Goal: Task Accomplishment & Management: Use online tool/utility

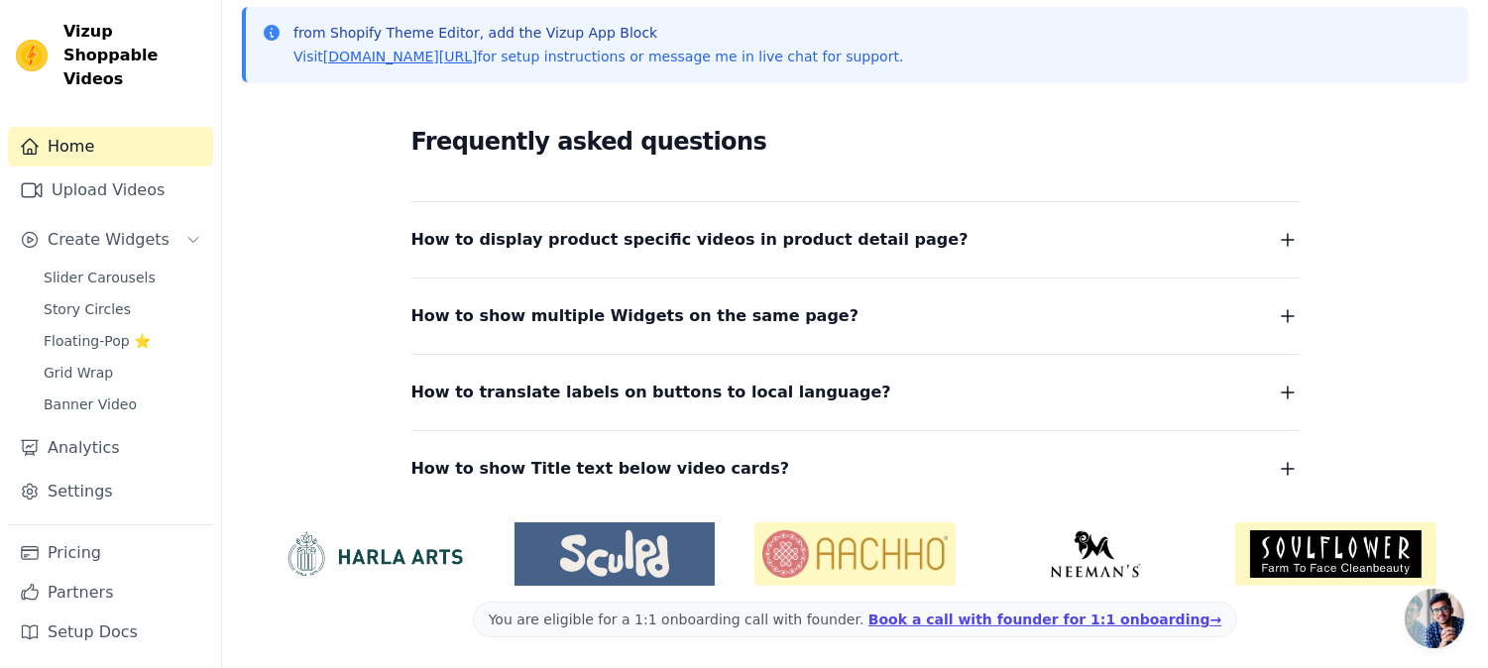
scroll to position [165, 0]
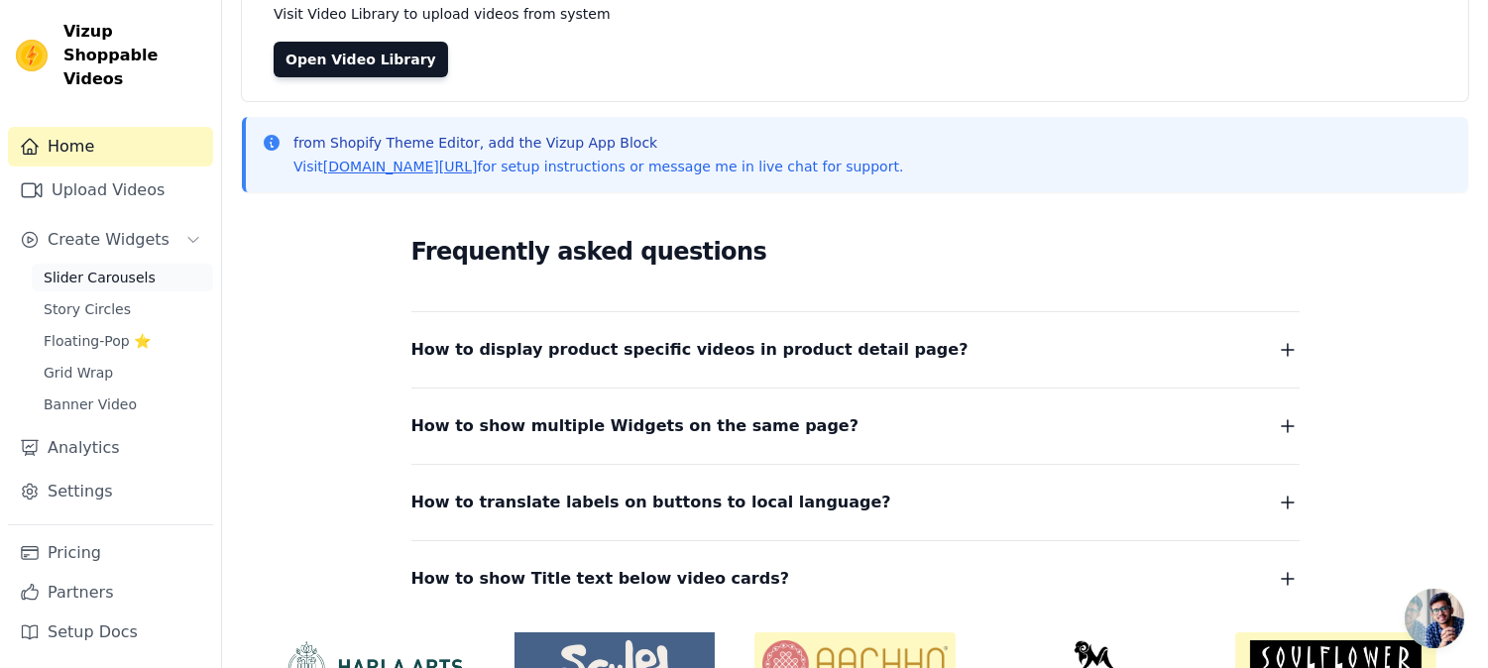
click at [123, 268] on span "Slider Carousels" at bounding box center [100, 278] width 112 height 20
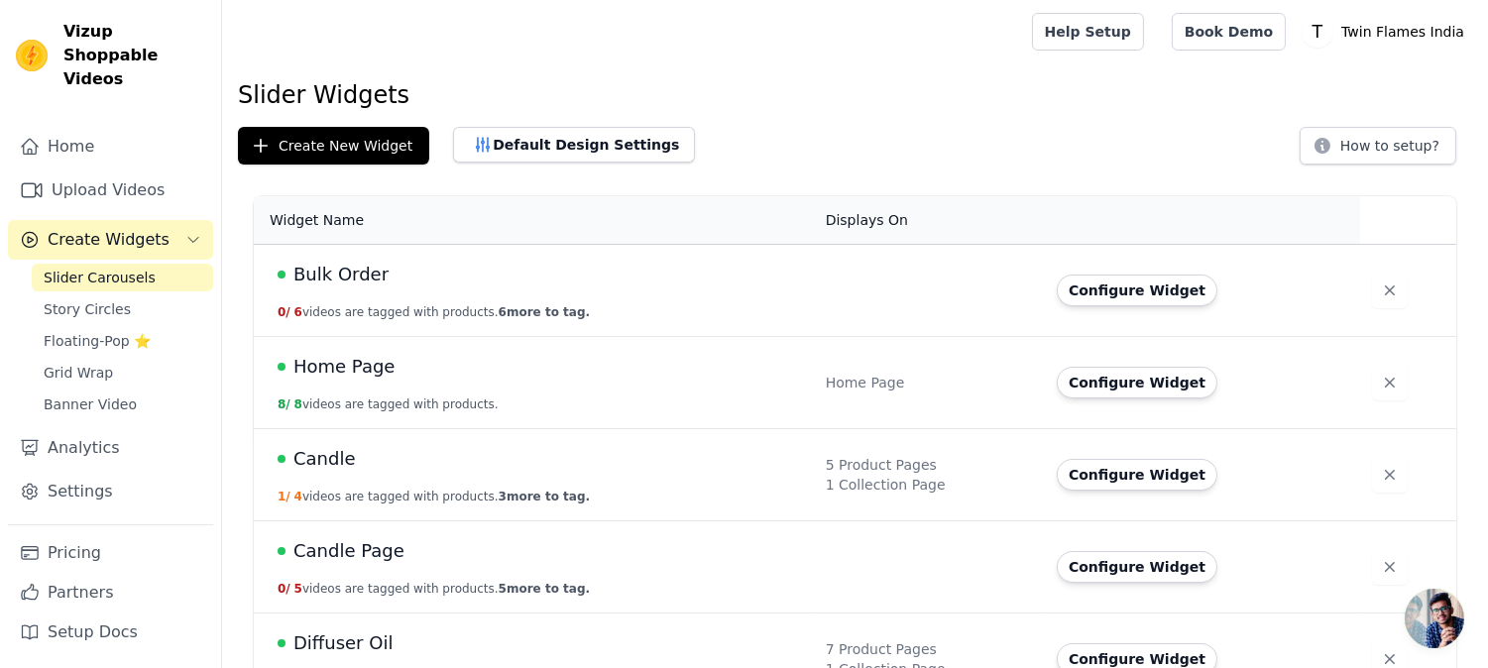
scroll to position [330, 0]
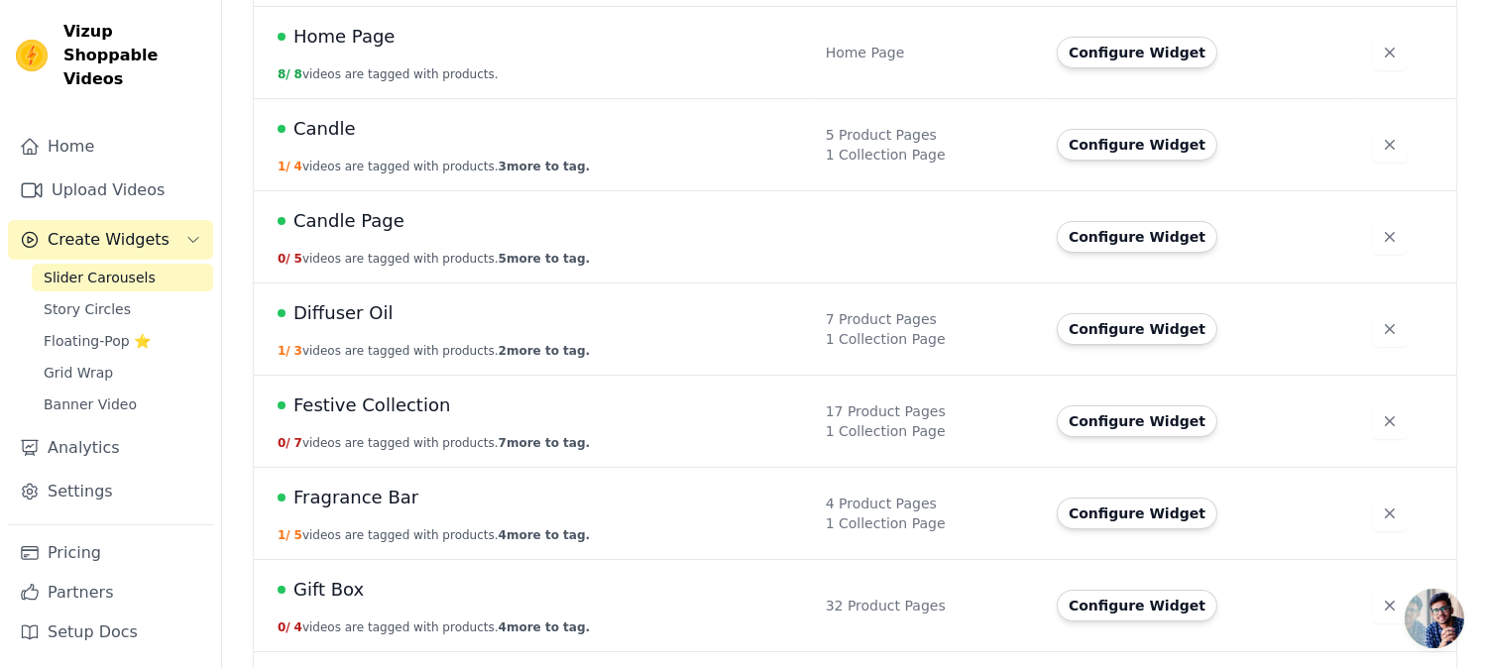
click at [370, 411] on span "Festive Collection" at bounding box center [371, 406] width 157 height 28
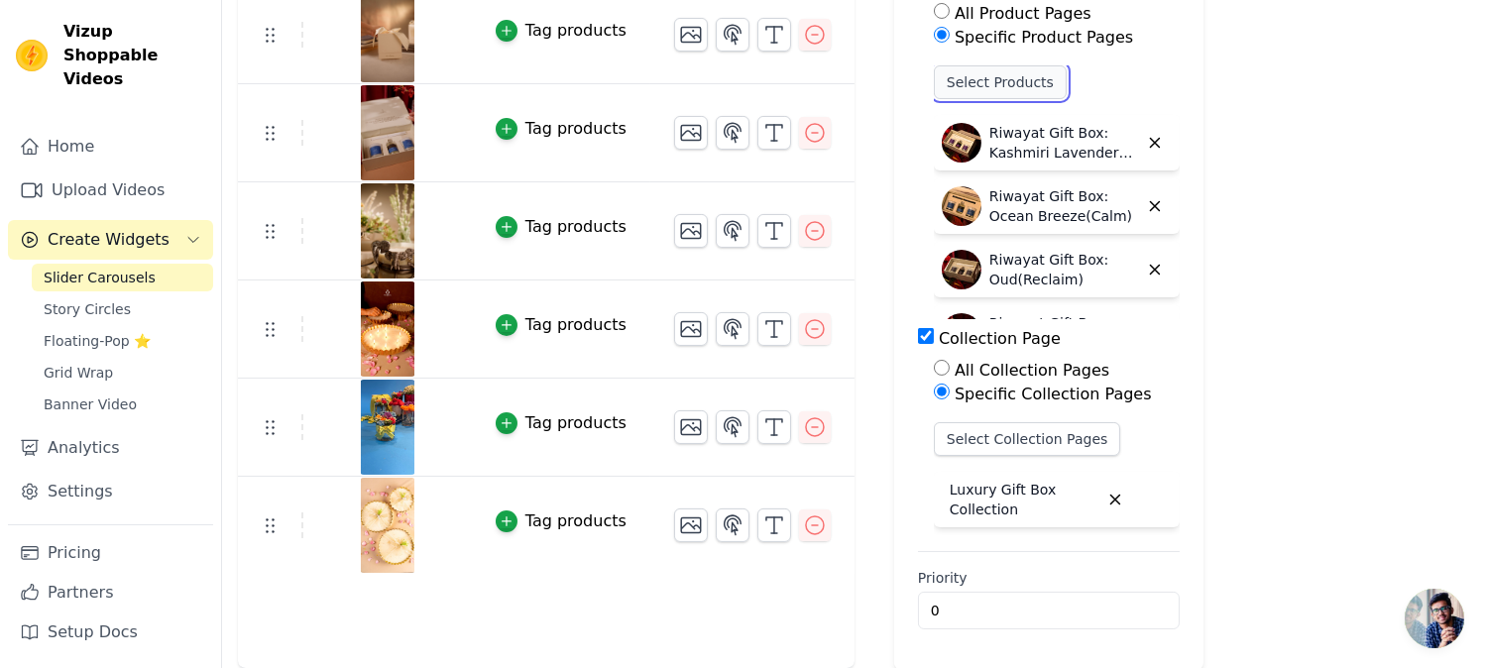
click at [988, 75] on button "Select Products" at bounding box center [1000, 82] width 133 height 34
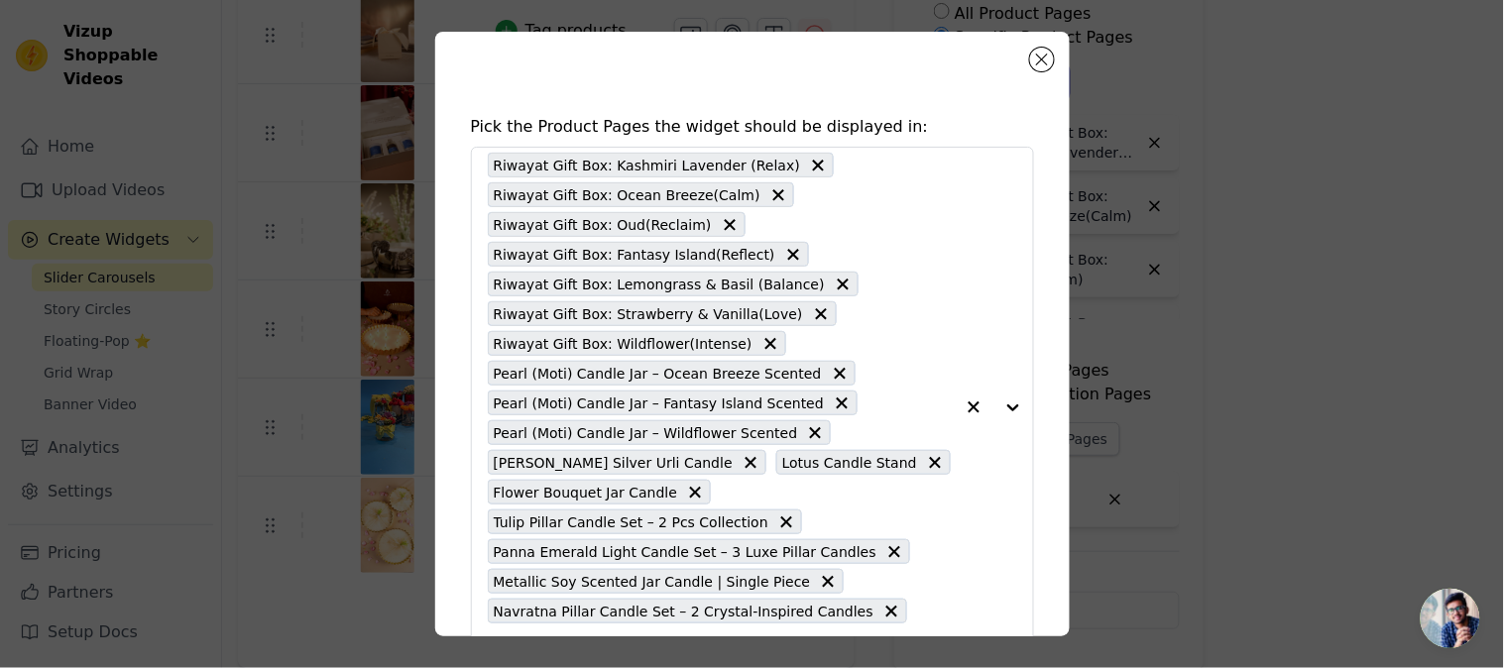
scroll to position [95, 0]
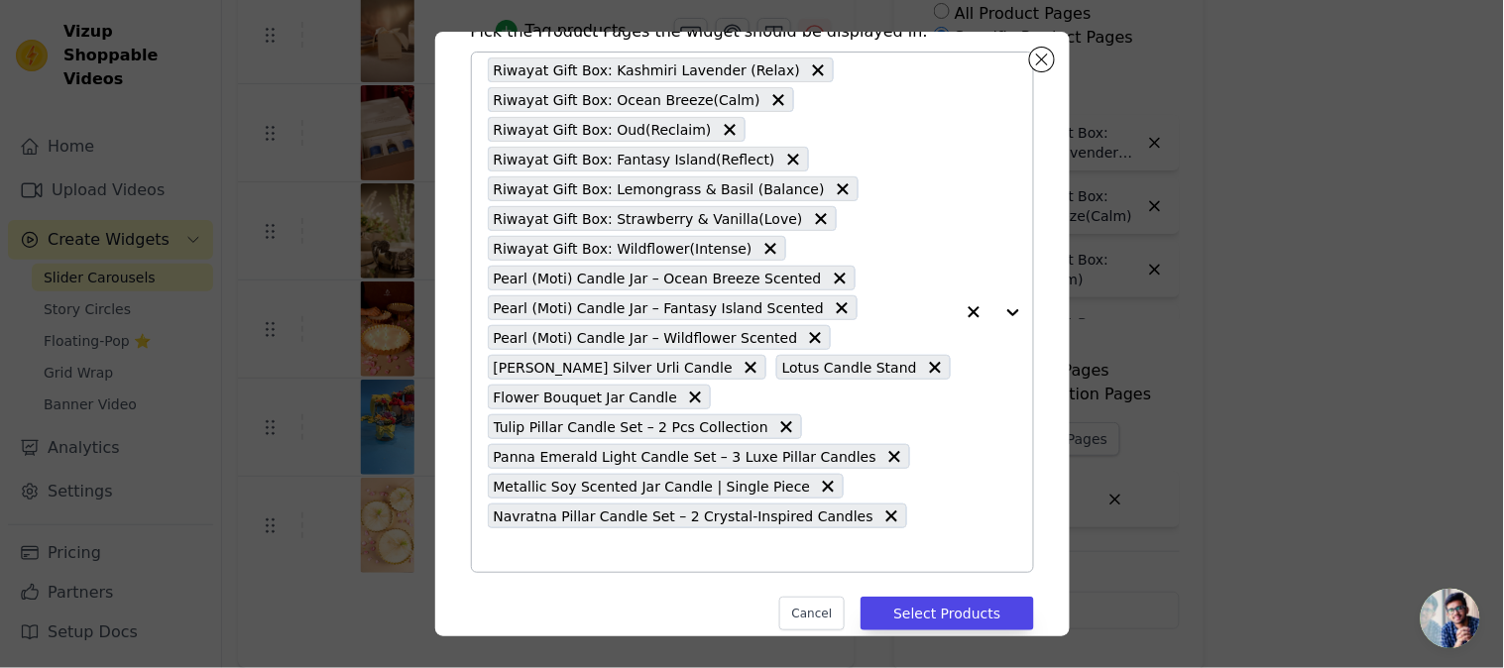
click at [934, 538] on input "text" at bounding box center [721, 550] width 466 height 24
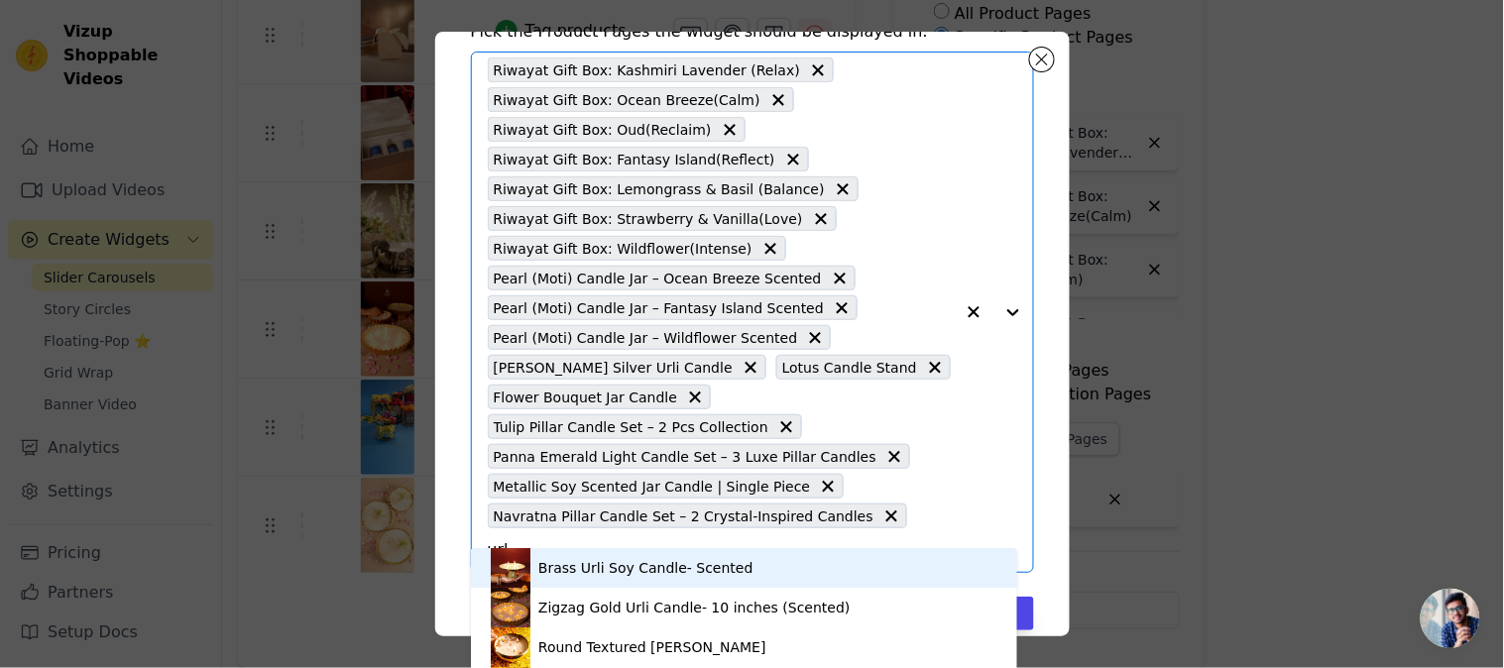
type input "urli"
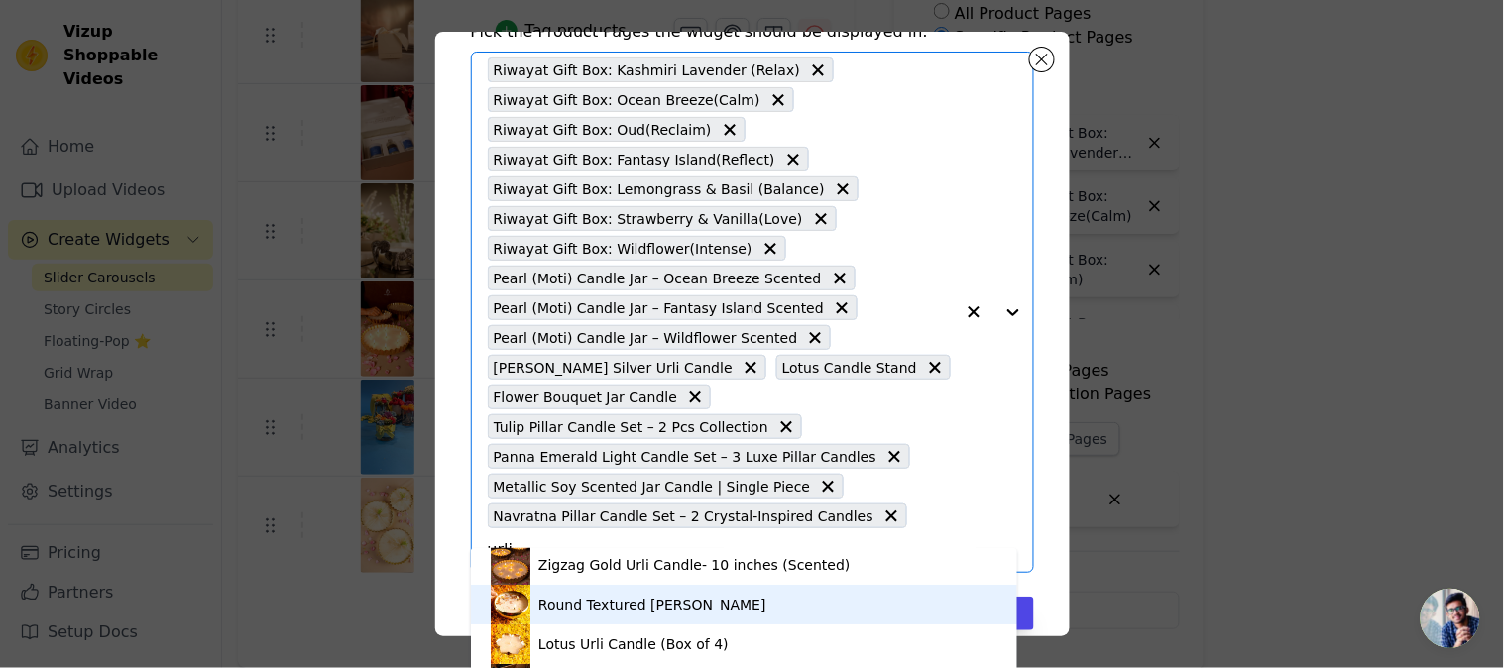
scroll to position [153, 0]
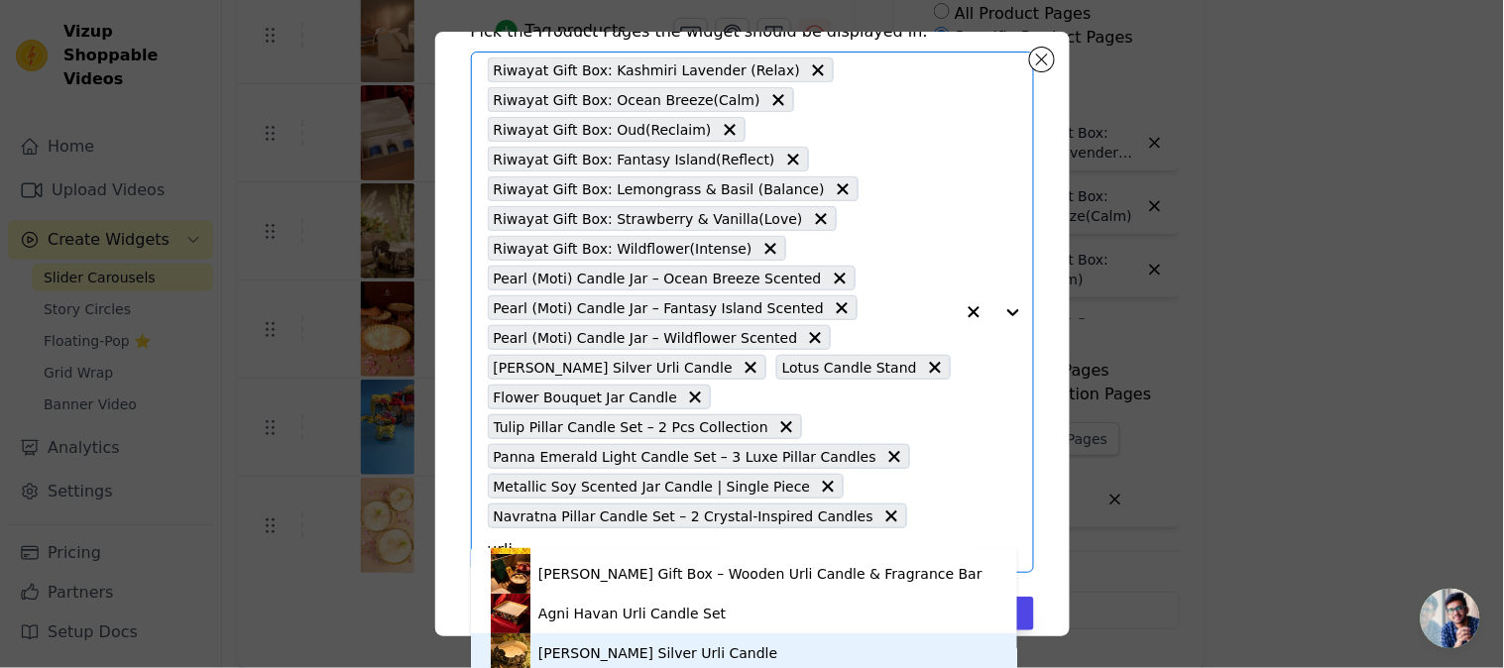
click at [655, 651] on div "[PERSON_NAME] Silver Urli Candle" at bounding box center [657, 653] width 239 height 20
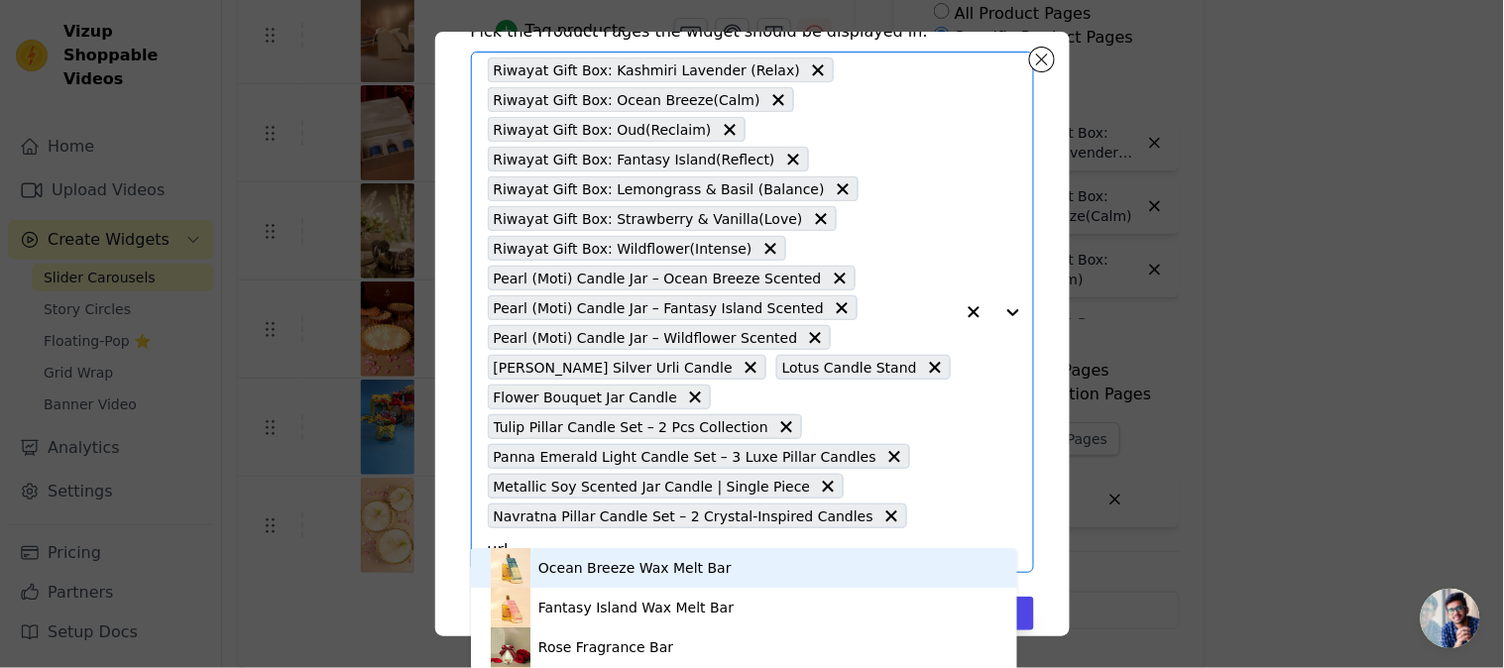
type input "urli"
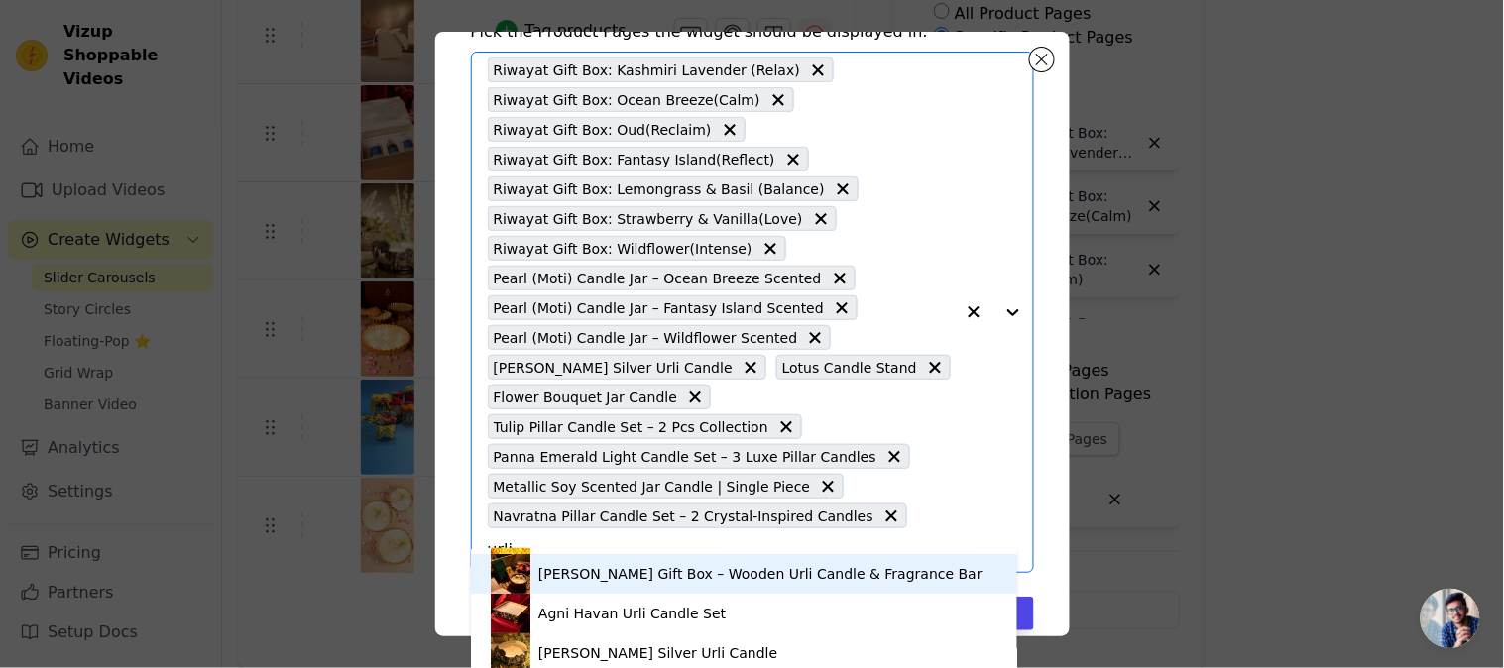
scroll to position [119, 0]
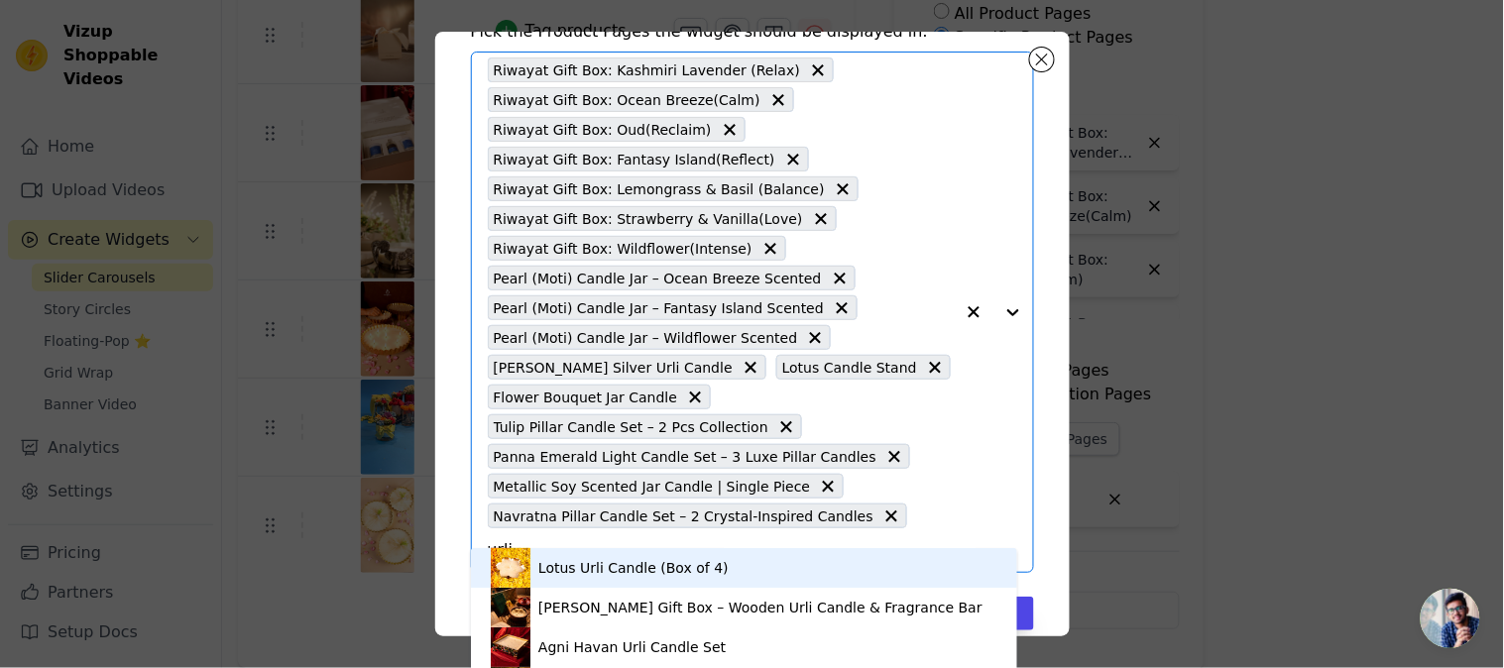
click at [770, 569] on div "Lotus Urli Candle (Box of 4)" at bounding box center [744, 568] width 507 height 40
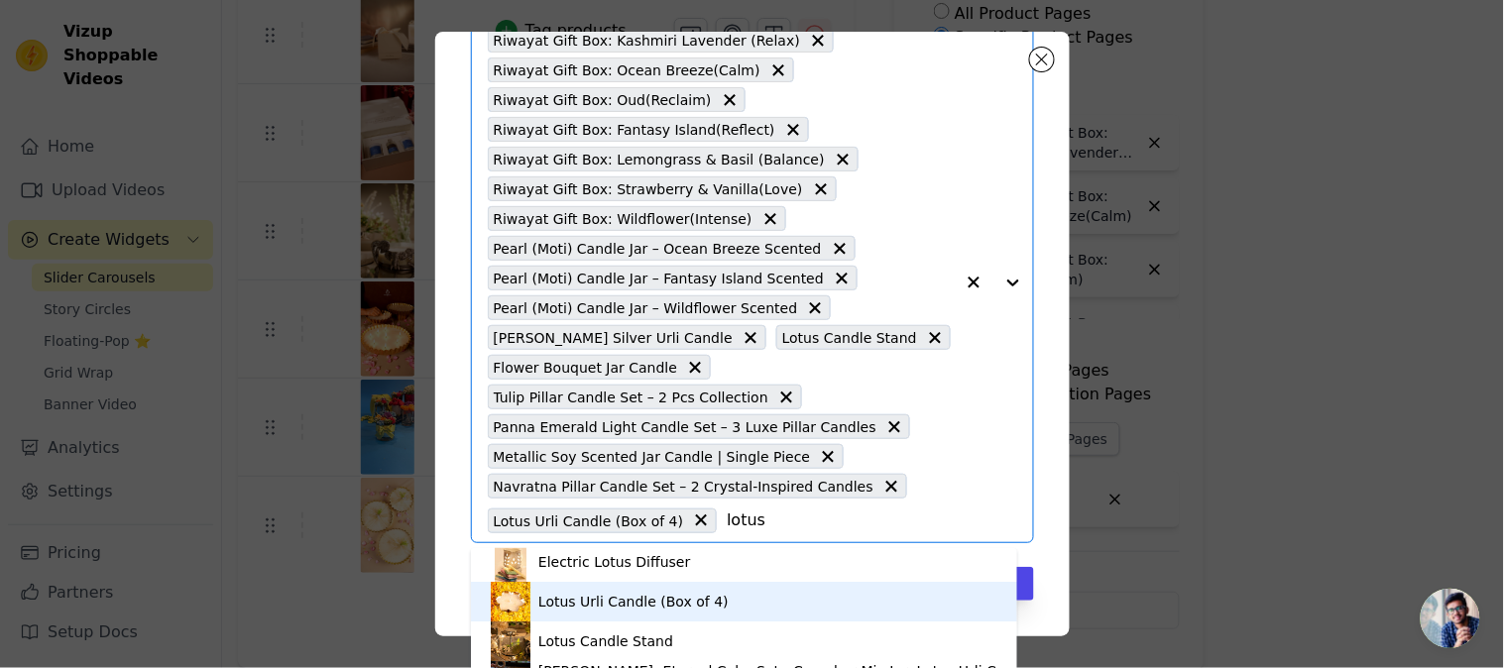
scroll to position [0, 0]
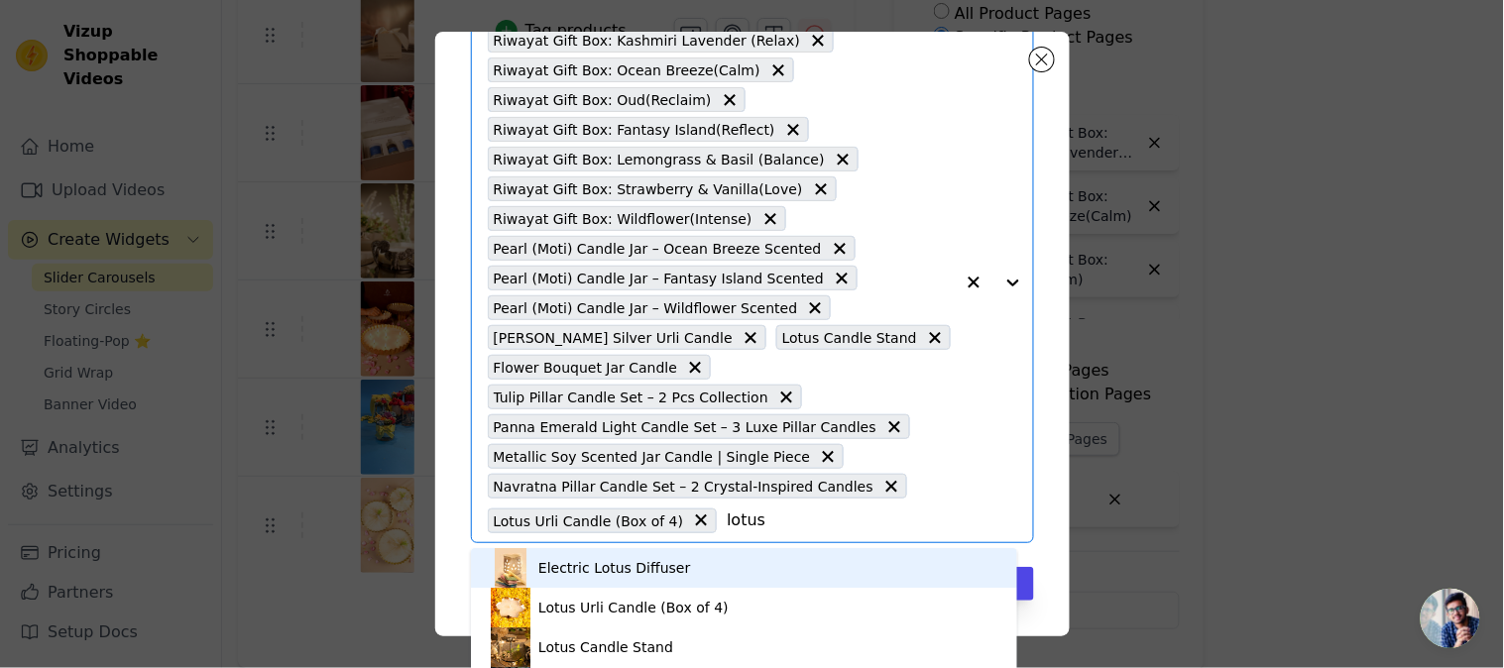
click at [727, 522] on input "lotus" at bounding box center [840, 521] width 226 height 24
type input "box of 2"
click at [1036, 500] on div "Pick the Product Pages the widget should be displayed in: Box of Shot Glass (Se…" at bounding box center [752, 295] width 603 height 650
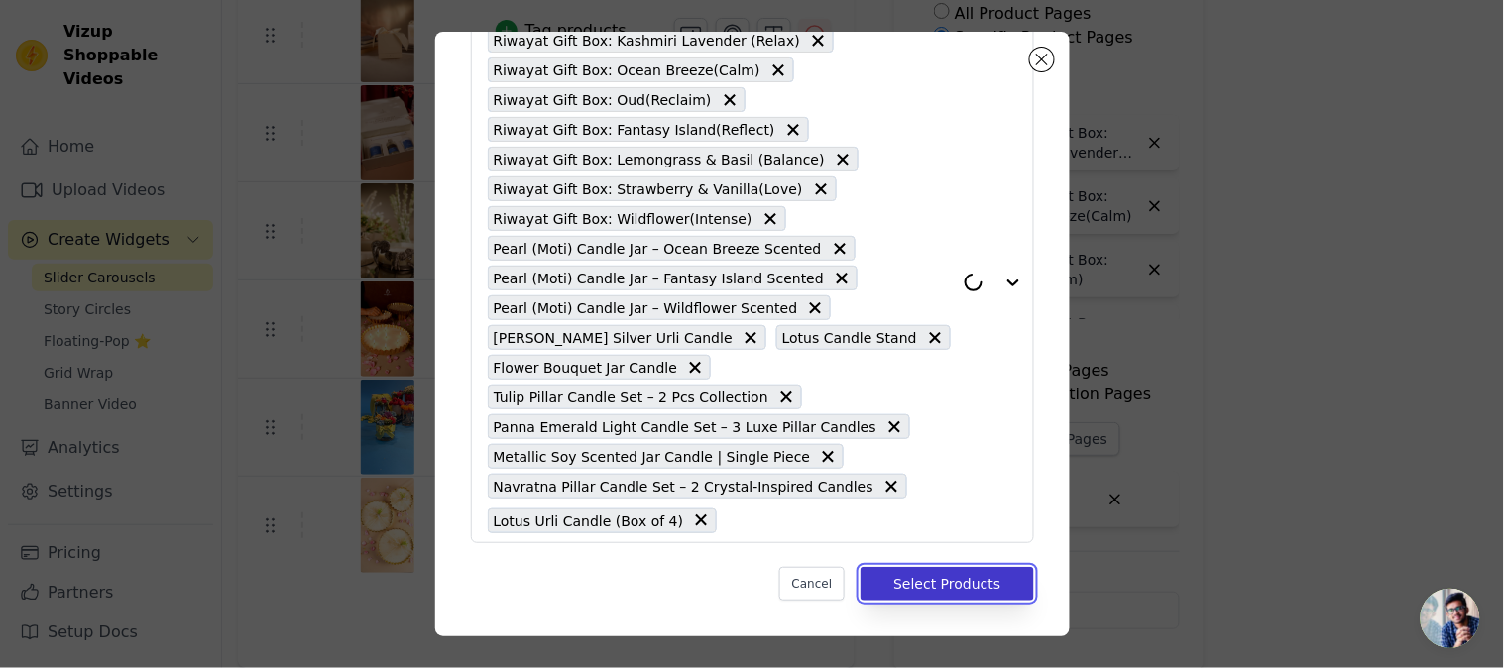
click at [905, 578] on button "Select Products" at bounding box center [946, 584] width 172 height 34
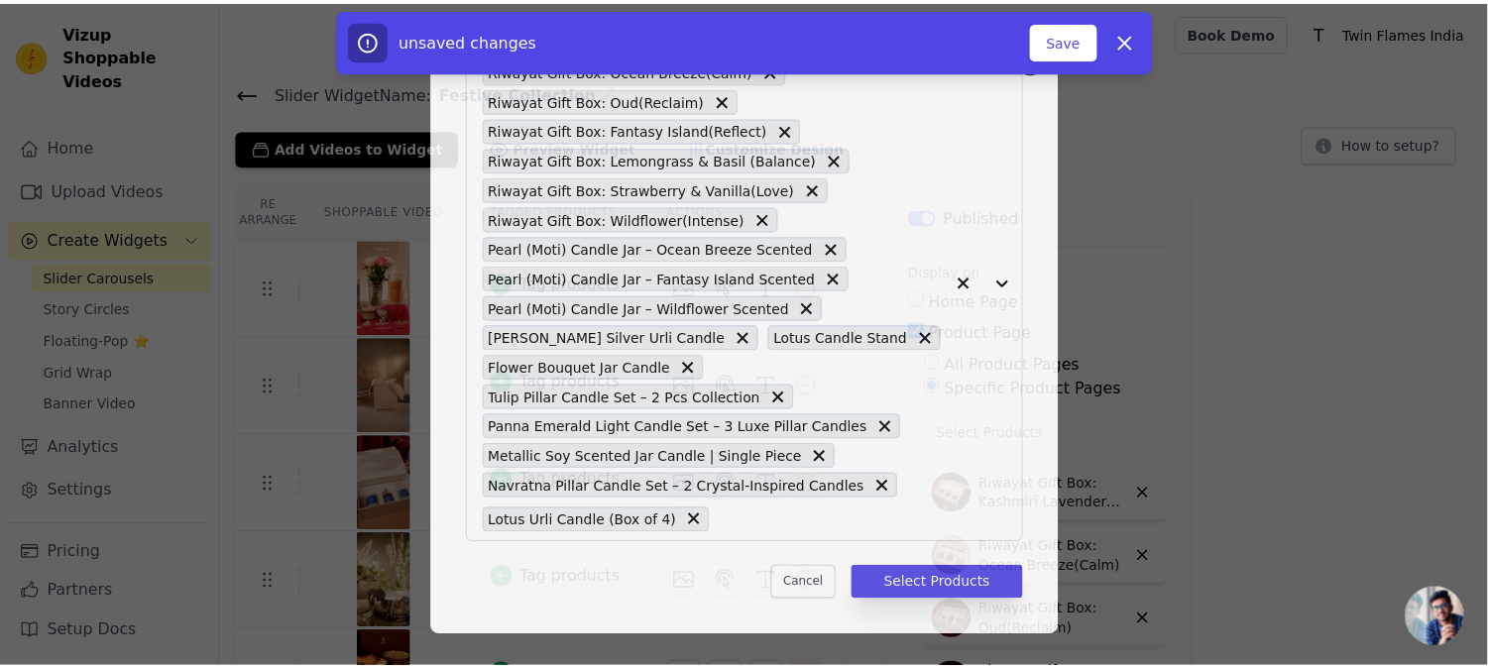
scroll to position [351, 0]
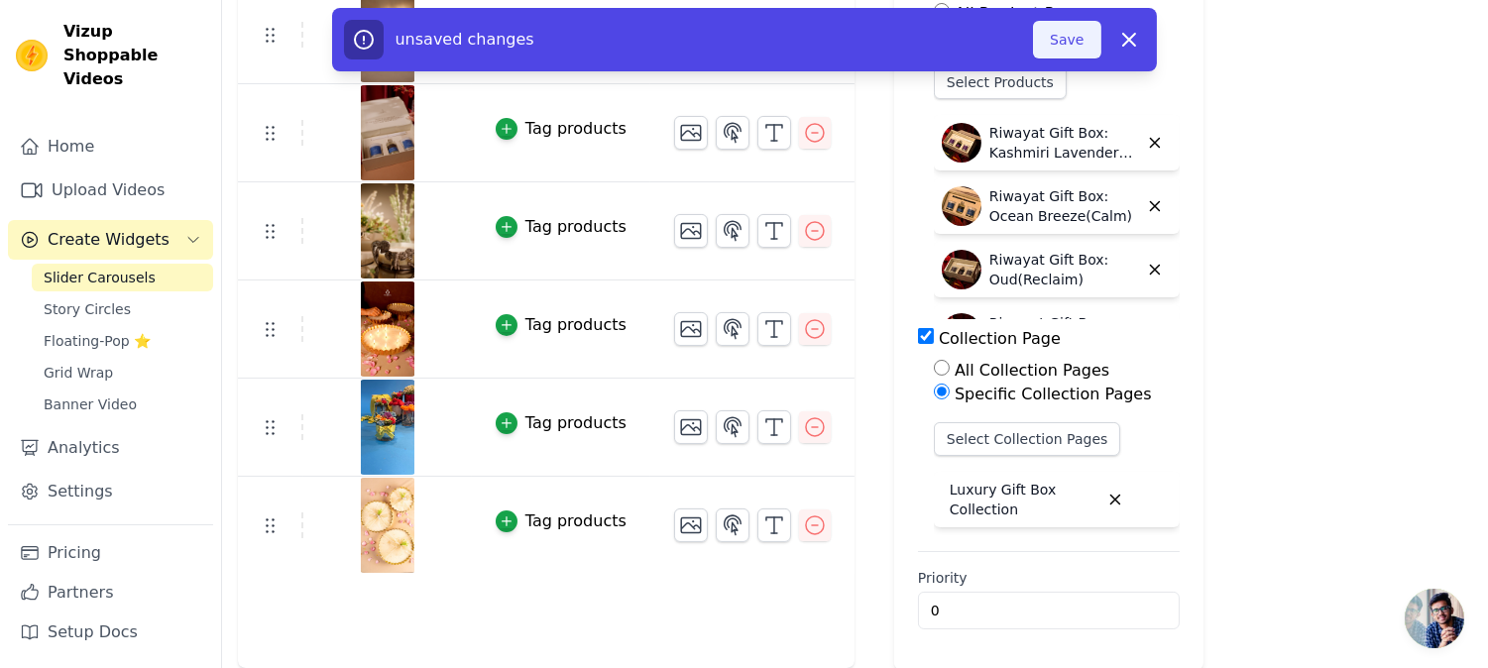
click at [1086, 42] on button "Save" at bounding box center [1066, 40] width 67 height 38
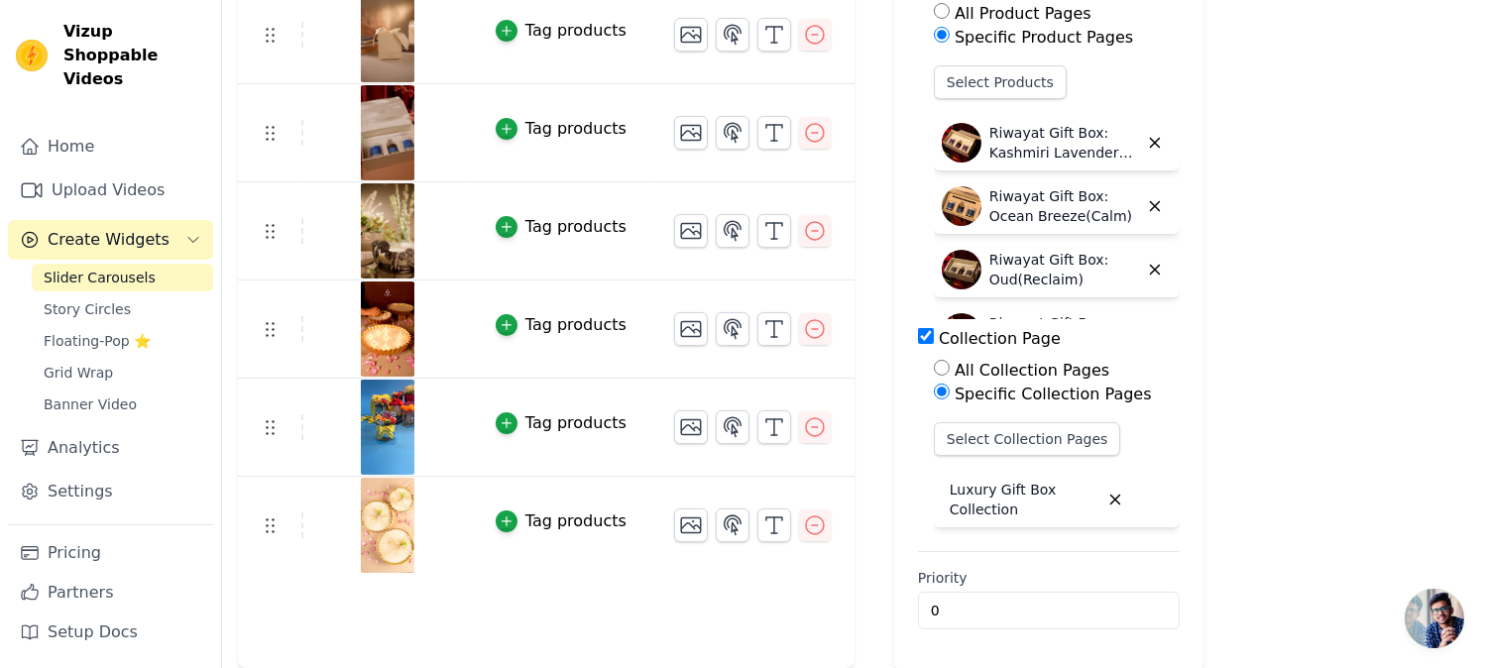
scroll to position [131, 0]
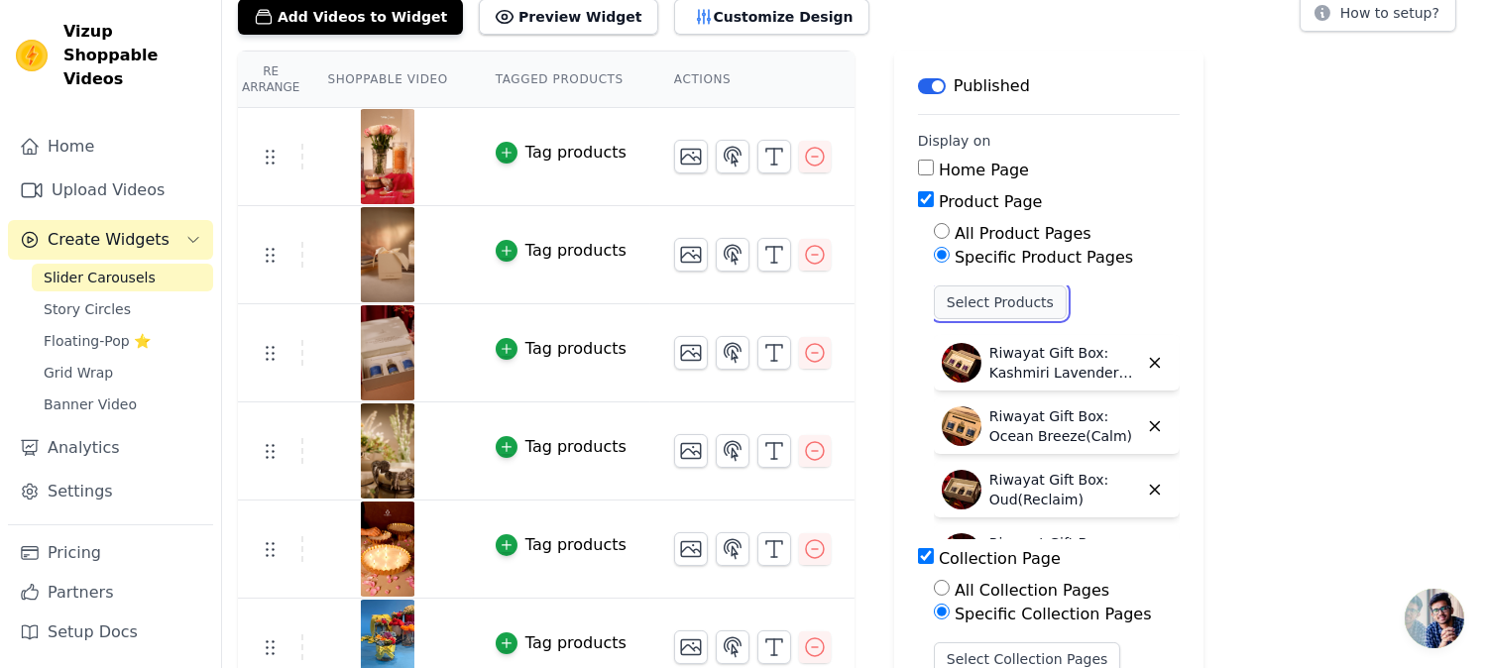
click at [977, 304] on button "Select Products" at bounding box center [1000, 302] width 133 height 34
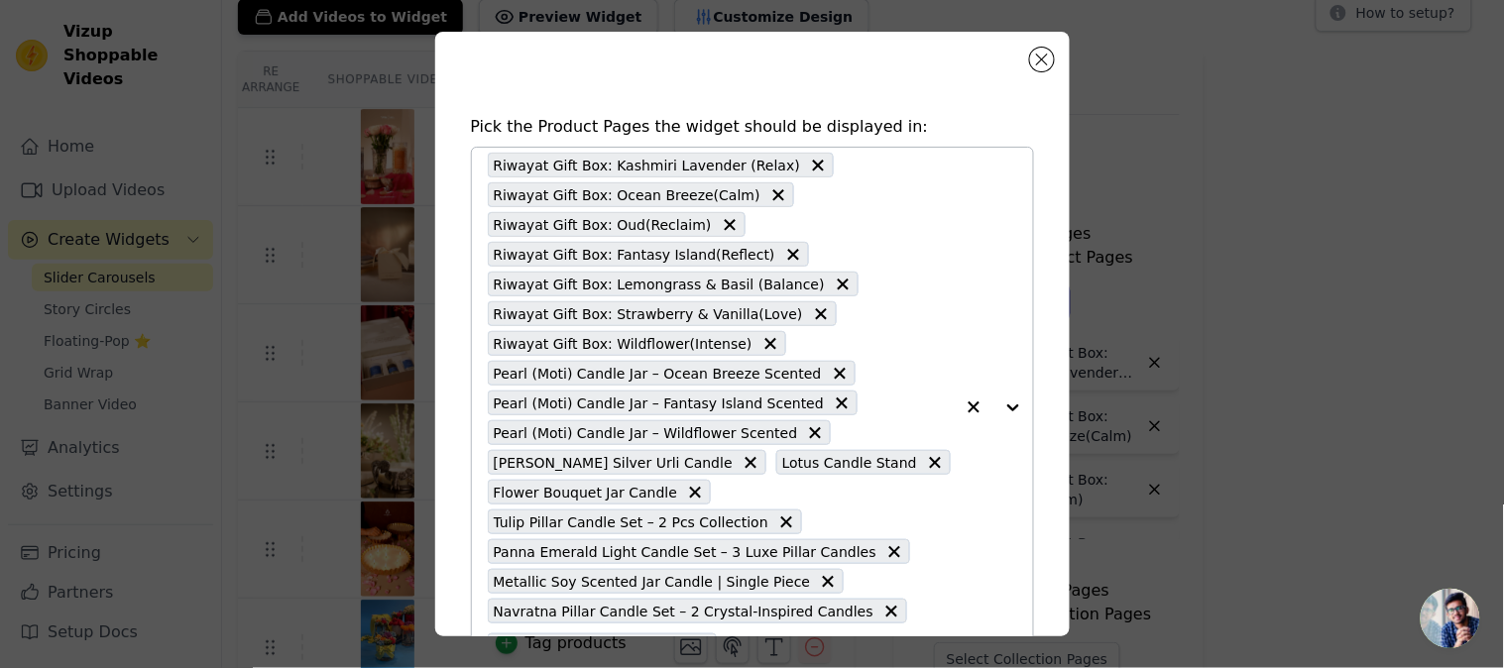
scroll to position [110, 0]
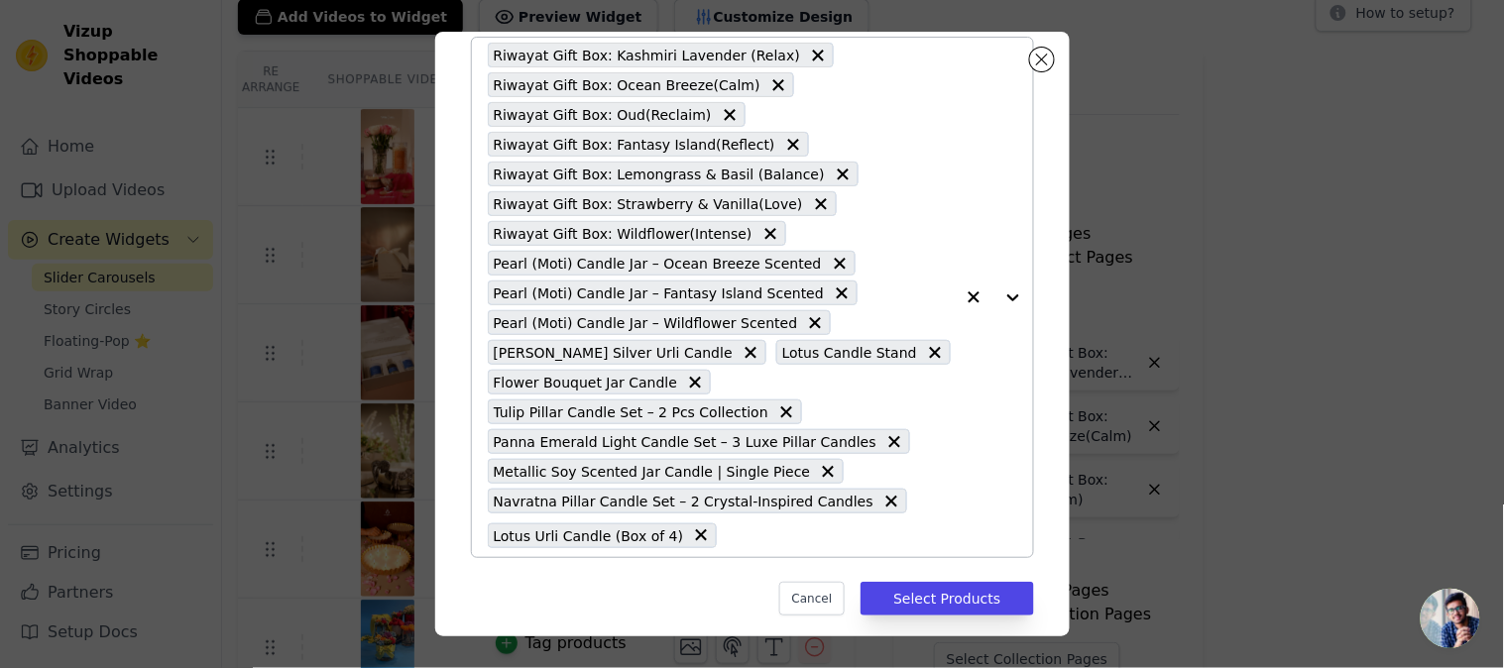
click at [707, 533] on div "Riwayat Gift Box: Kashmiri Lavender (Relax) Riwayat Gift Box: Ocean Breeze(Calm…" at bounding box center [721, 297] width 466 height 519
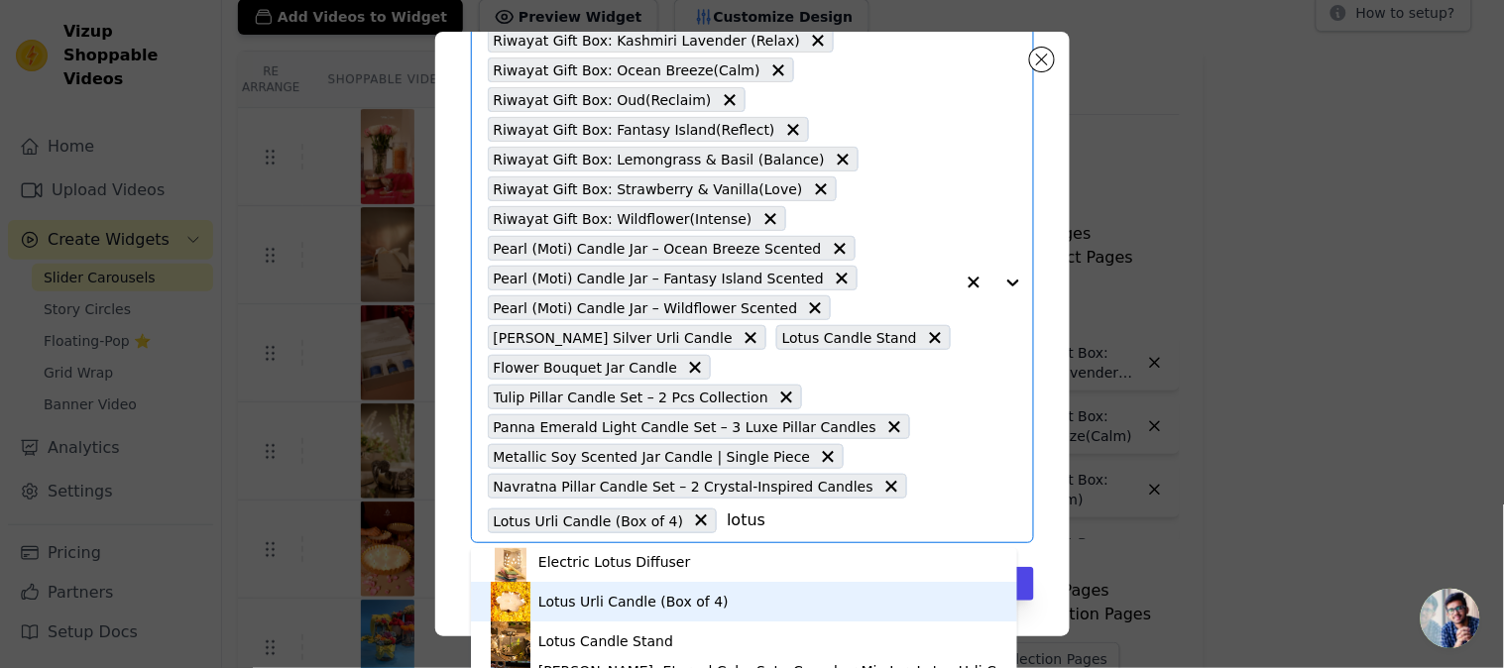
scroll to position [0, 0]
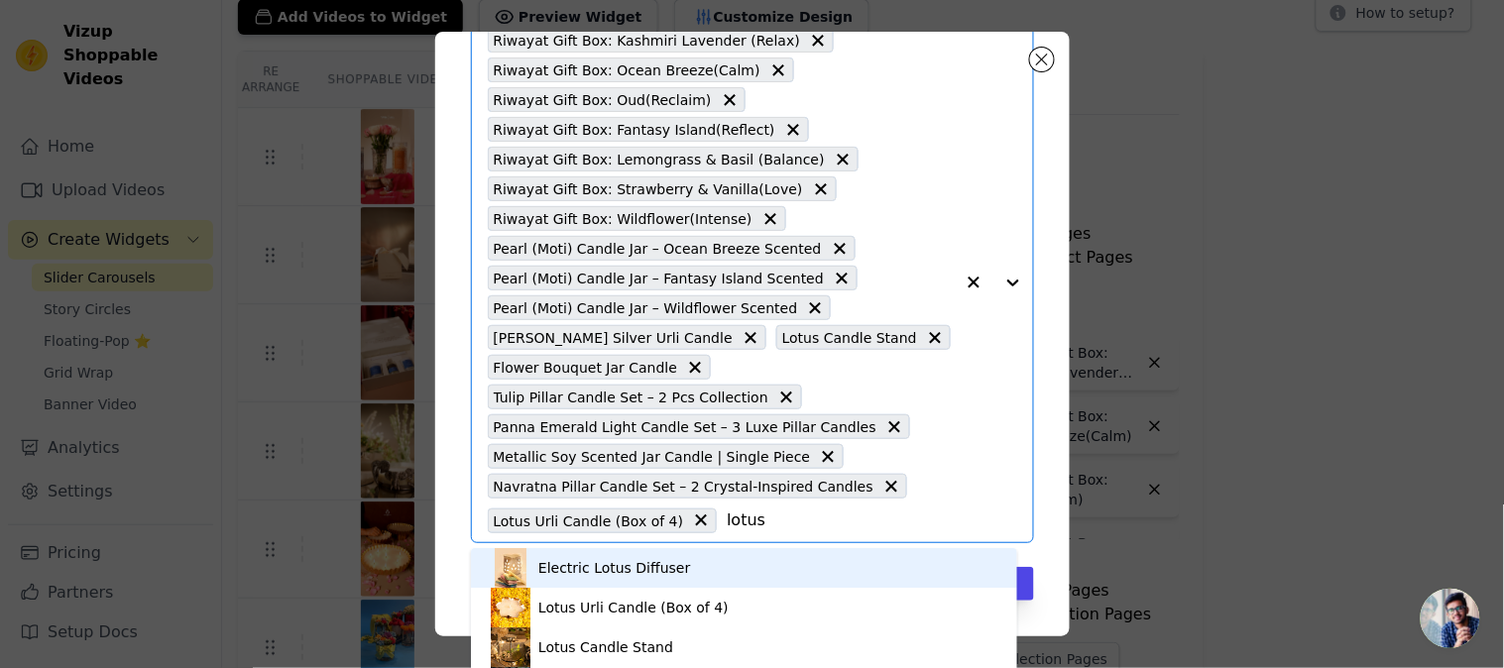
click at [739, 522] on input "lotus" at bounding box center [840, 521] width 226 height 24
drag, startPoint x: 763, startPoint y: 521, endPoint x: 718, endPoint y: 533, distance: 47.1
click at [718, 533] on div "Riwayat Gift Box: Kashmiri Lavender (Relax) Riwayat Gift Box: Ocean Breeze(Calm…" at bounding box center [721, 282] width 466 height 519
type input "l"
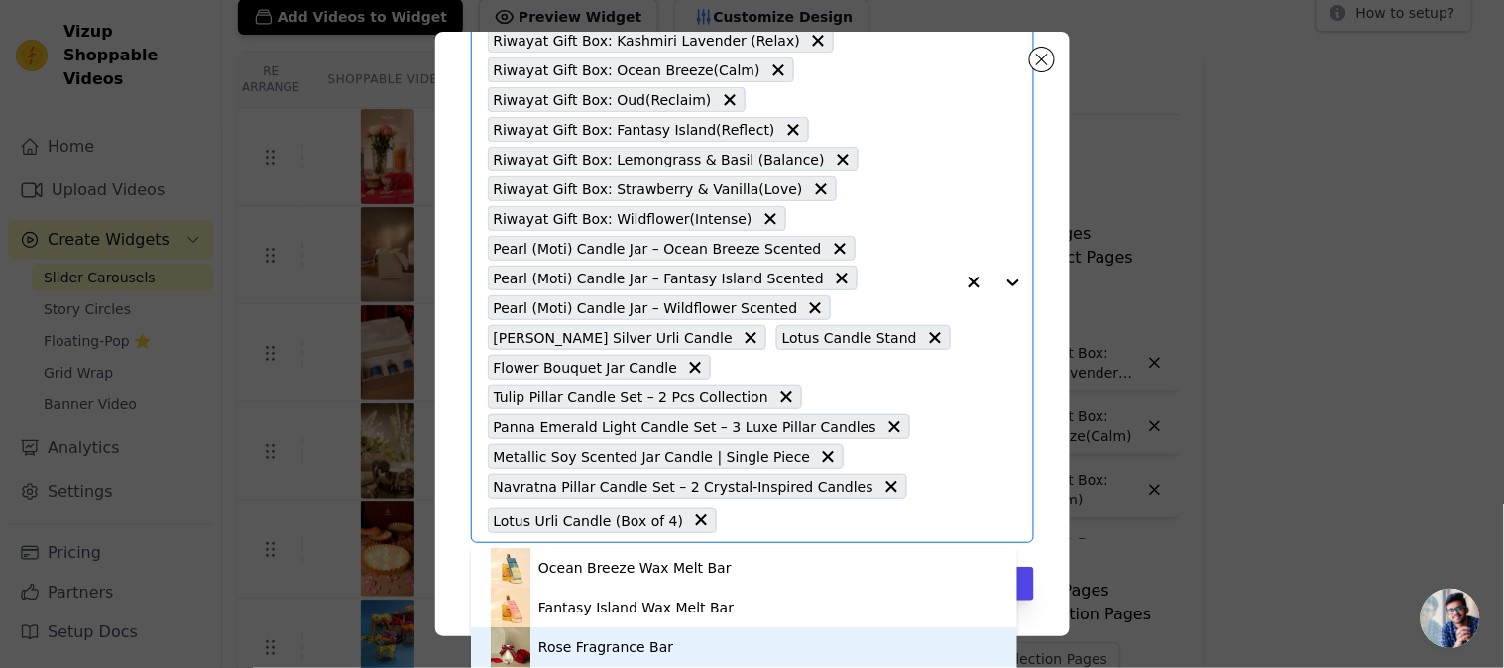
click at [1240, 258] on div "Pick the Product Pages the widget should be displayed in: Ocean Breeze Wax Melt…" at bounding box center [752, 334] width 1440 height 668
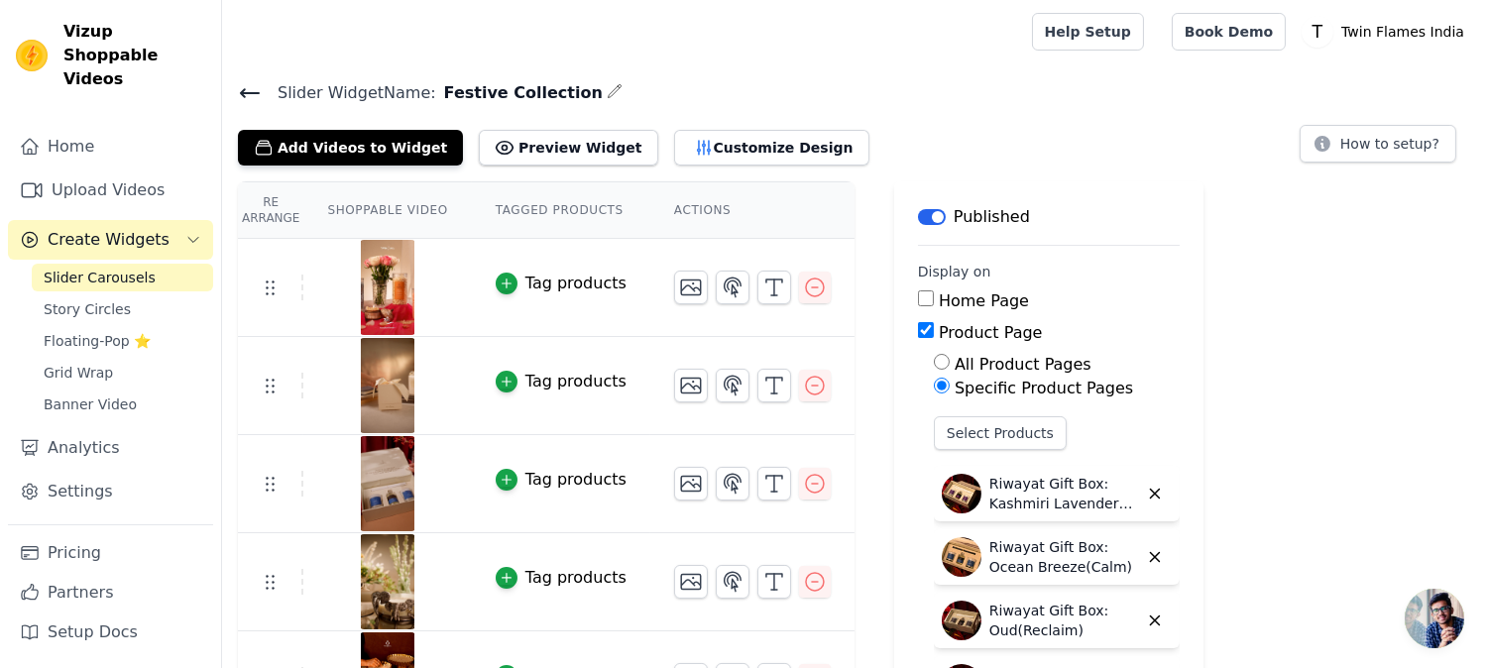
scroll to position [351, 0]
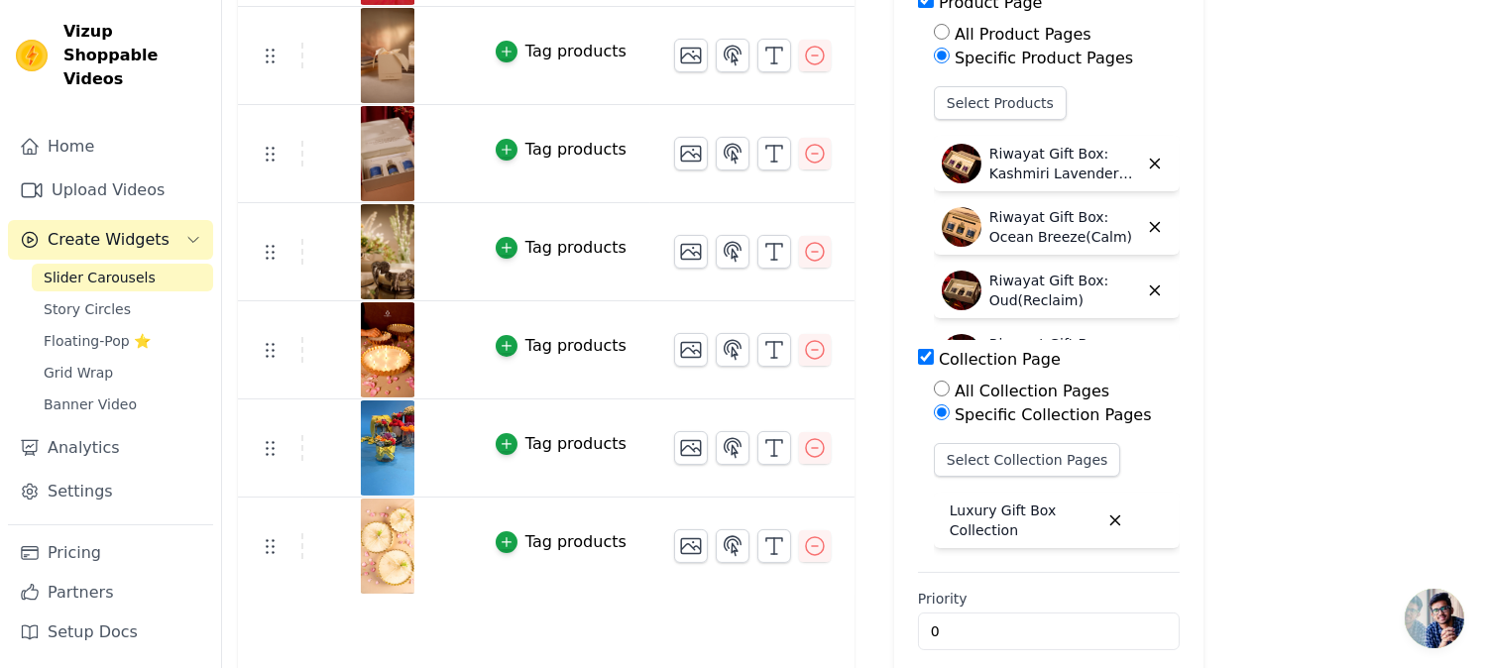
scroll to position [351, 0]
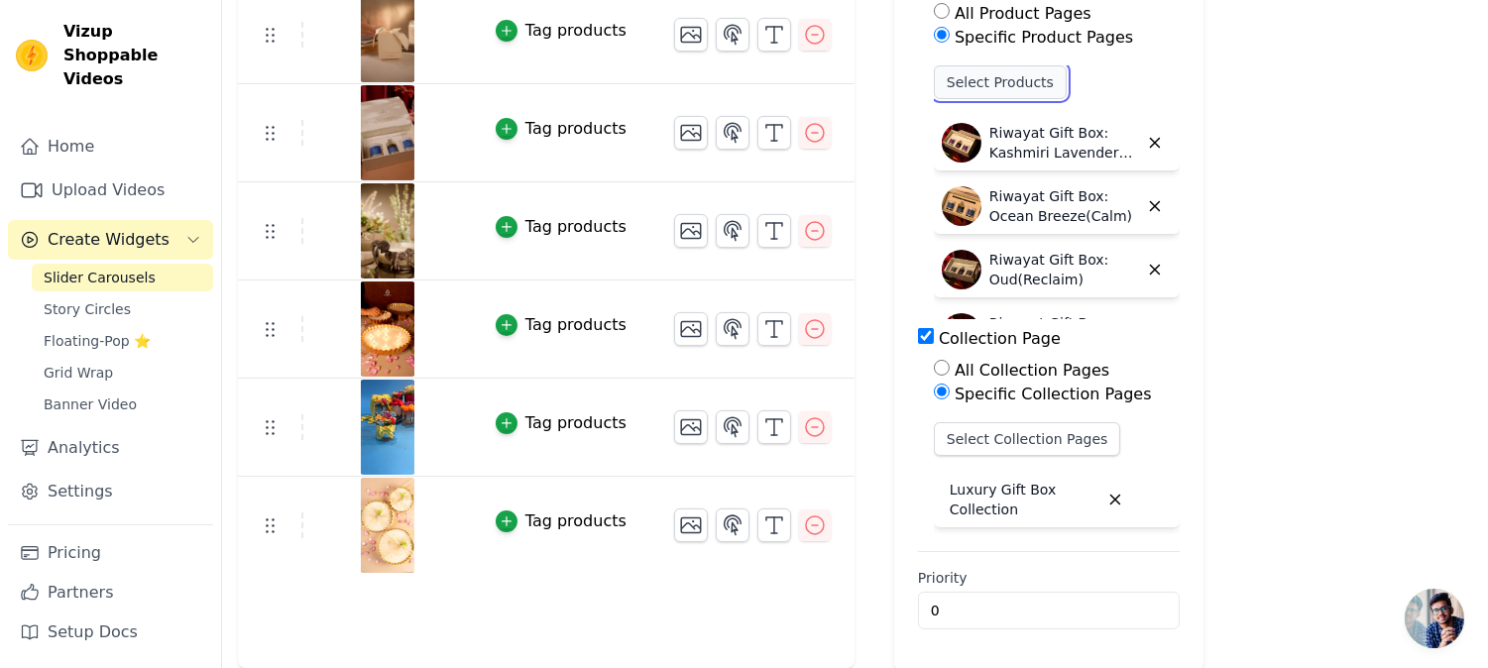
click at [945, 91] on button "Select Products" at bounding box center [1000, 82] width 133 height 34
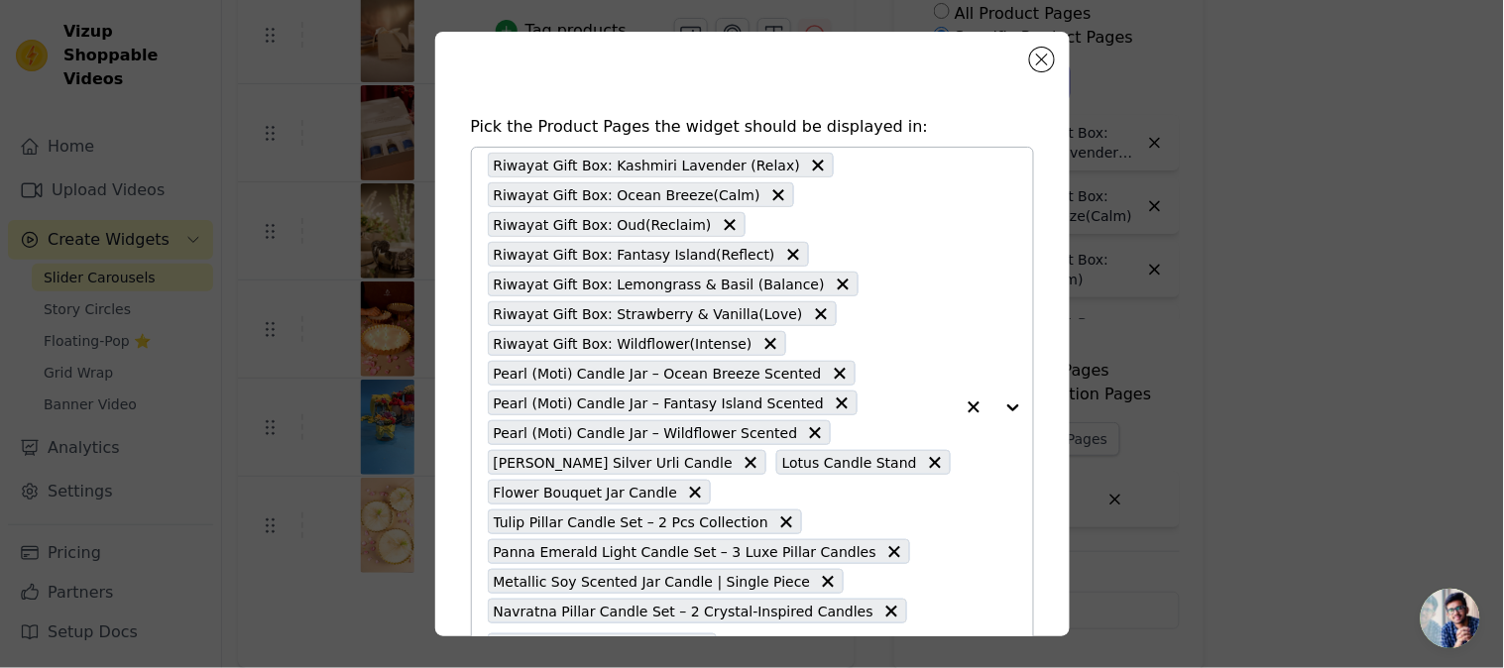
scroll to position [125, 0]
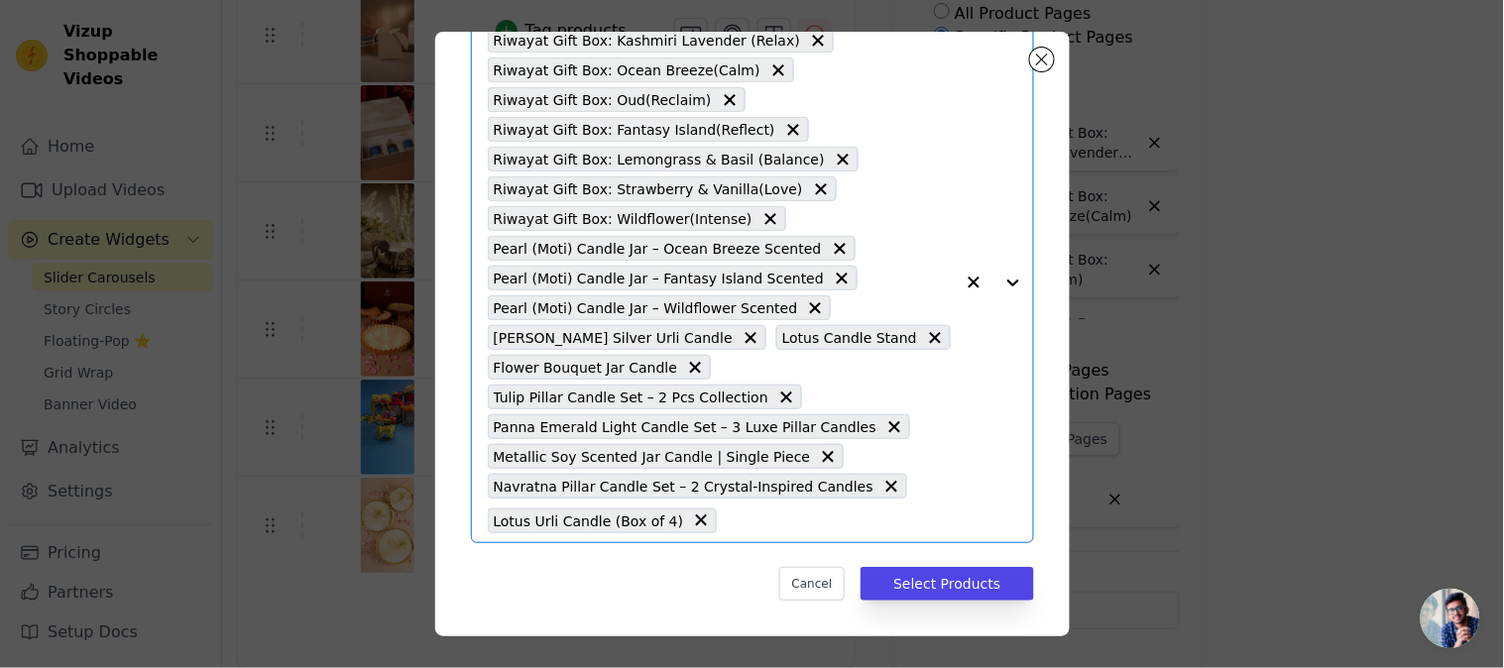
click at [828, 521] on input "text" at bounding box center [840, 521] width 226 height 24
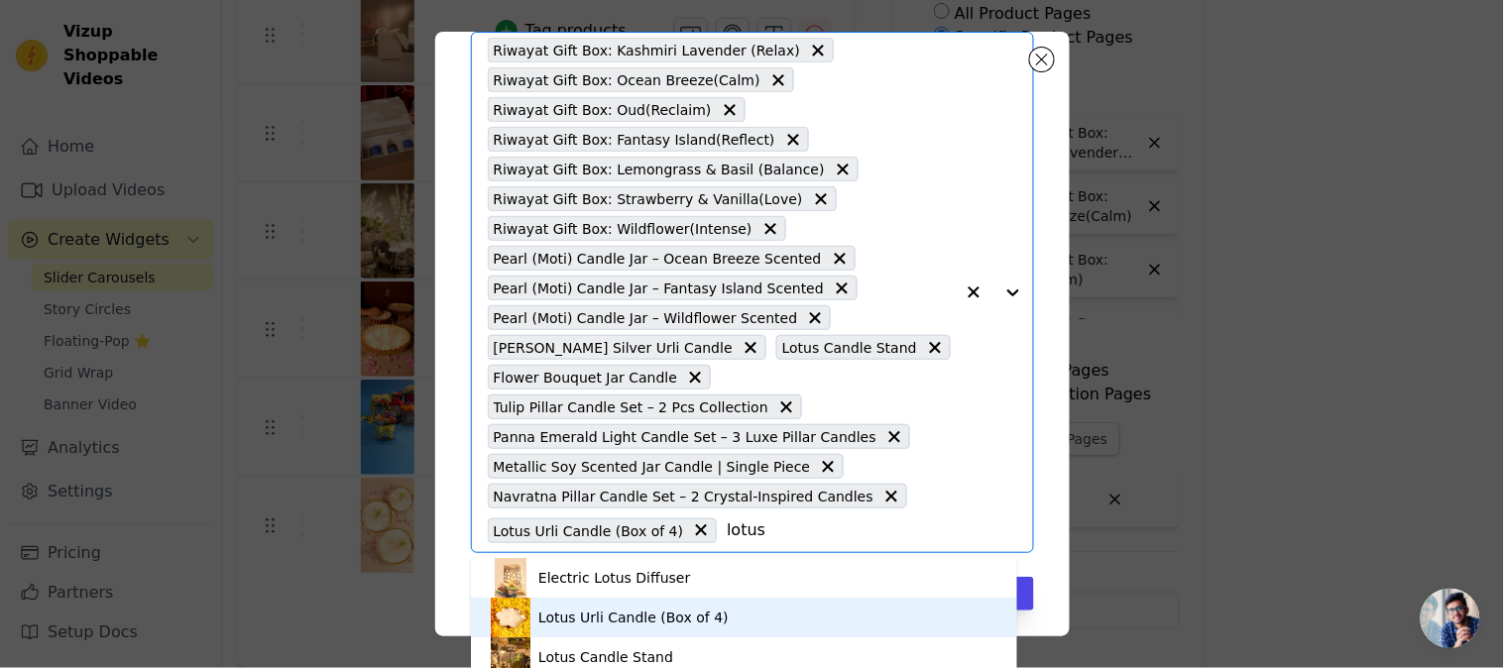
scroll to position [6, 0]
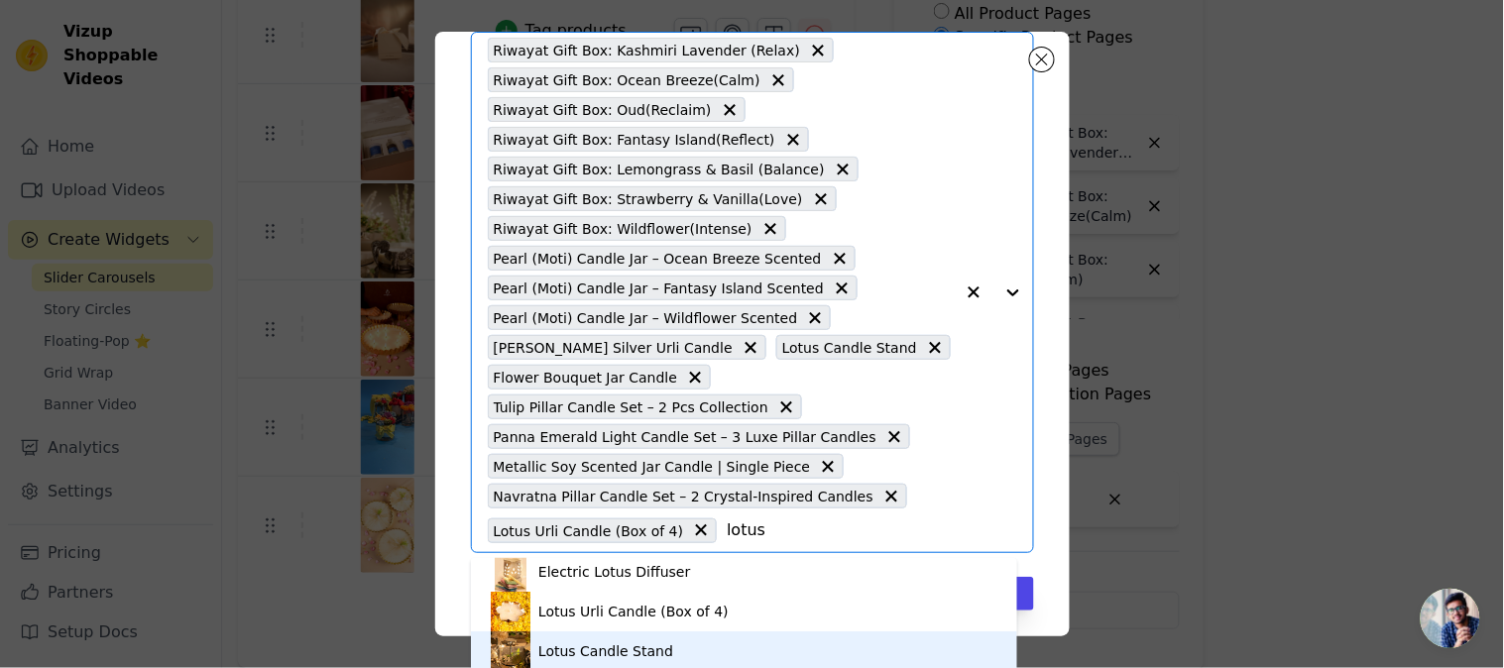
type input "lotus"
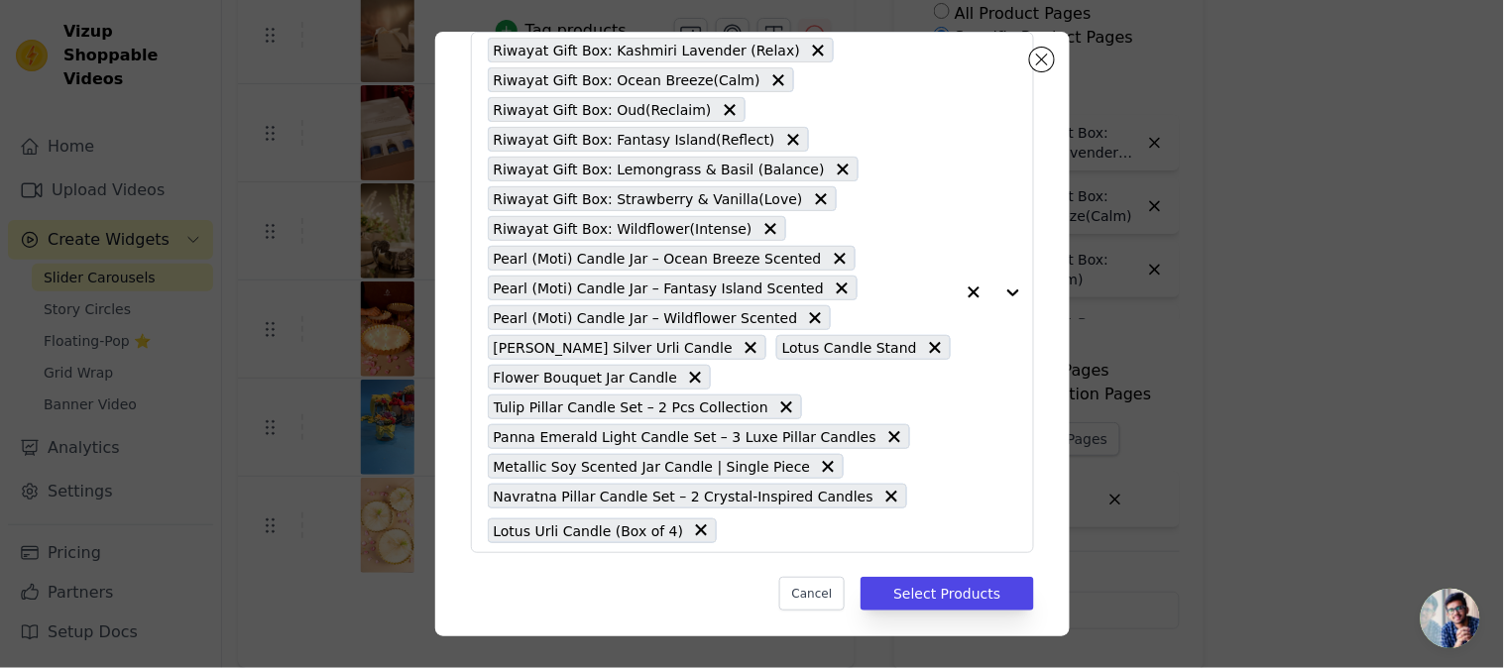
click at [1460, 382] on div "Pick the Product Pages the widget should be displayed in: Riwayat Gift Box: Kas…" at bounding box center [752, 334] width 1440 height 668
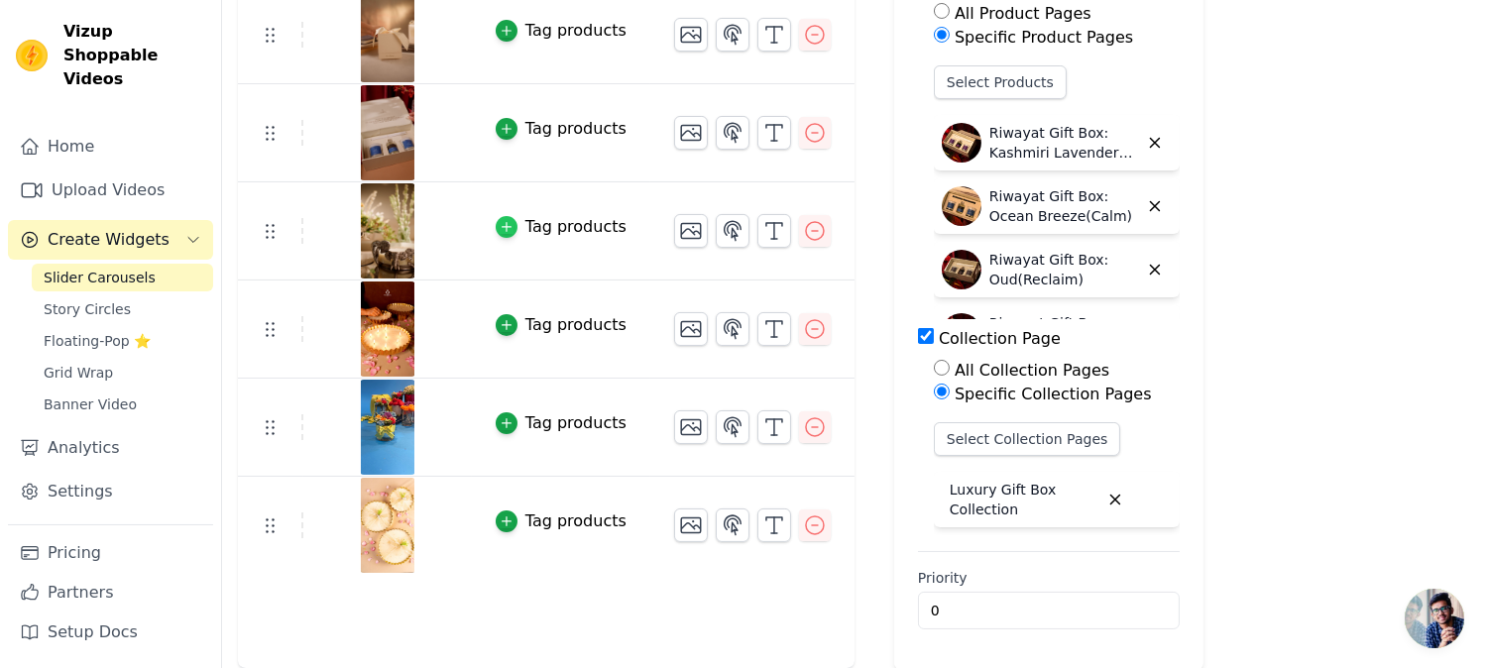
scroll to position [21, 0]
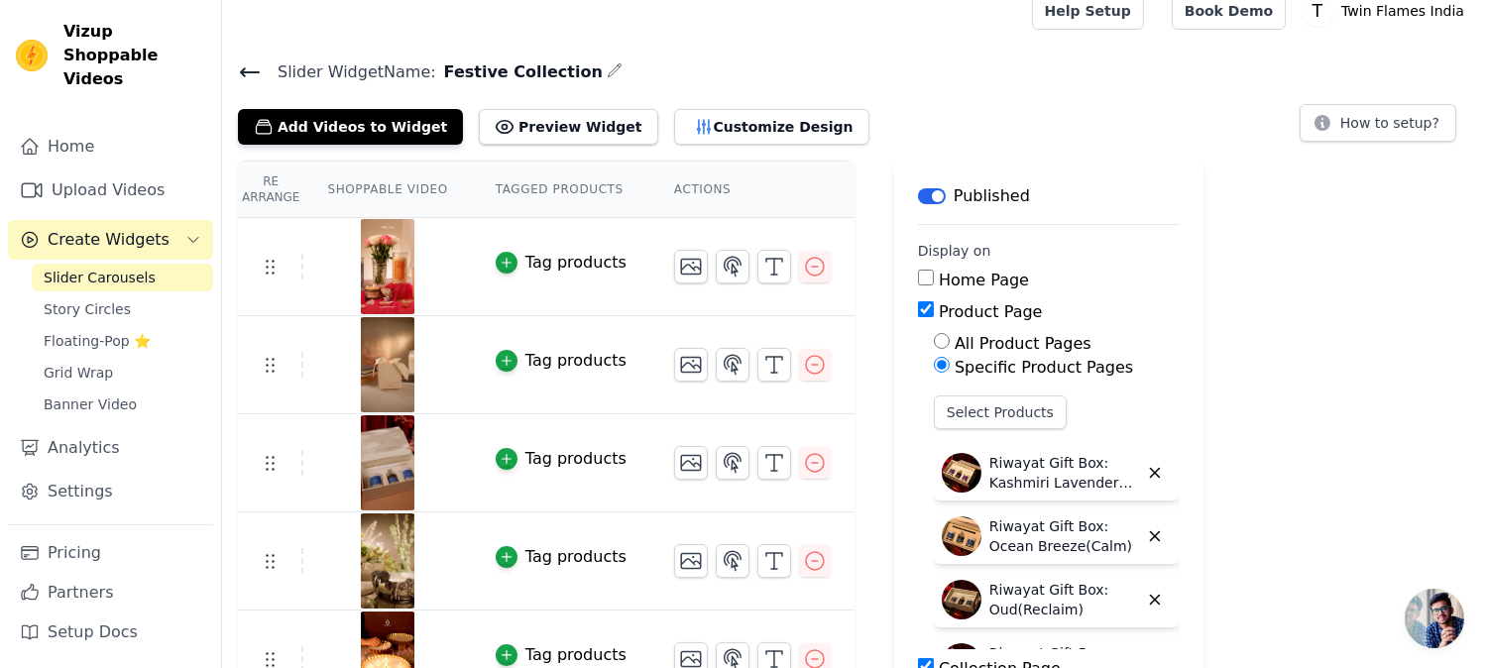
click at [115, 54] on span "Vizup Shoppable Videos" at bounding box center [134, 55] width 142 height 71
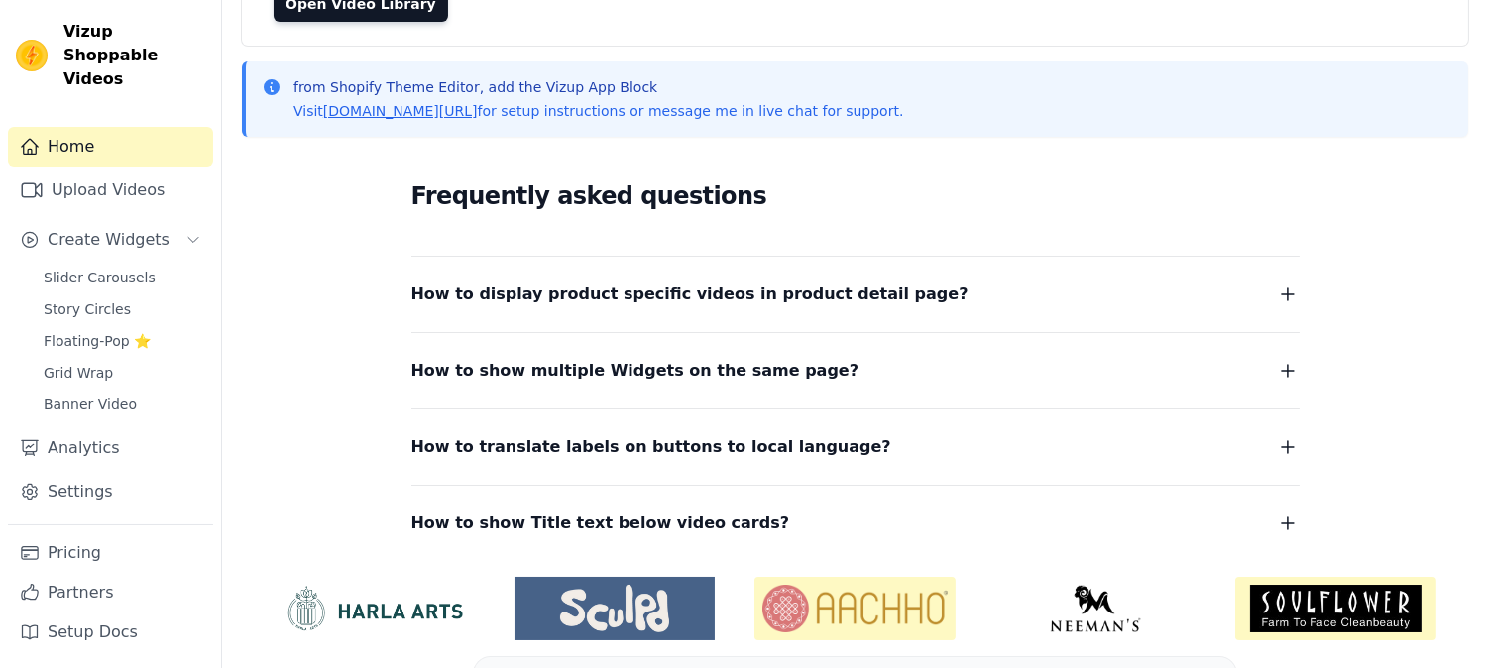
scroll to position [275, 0]
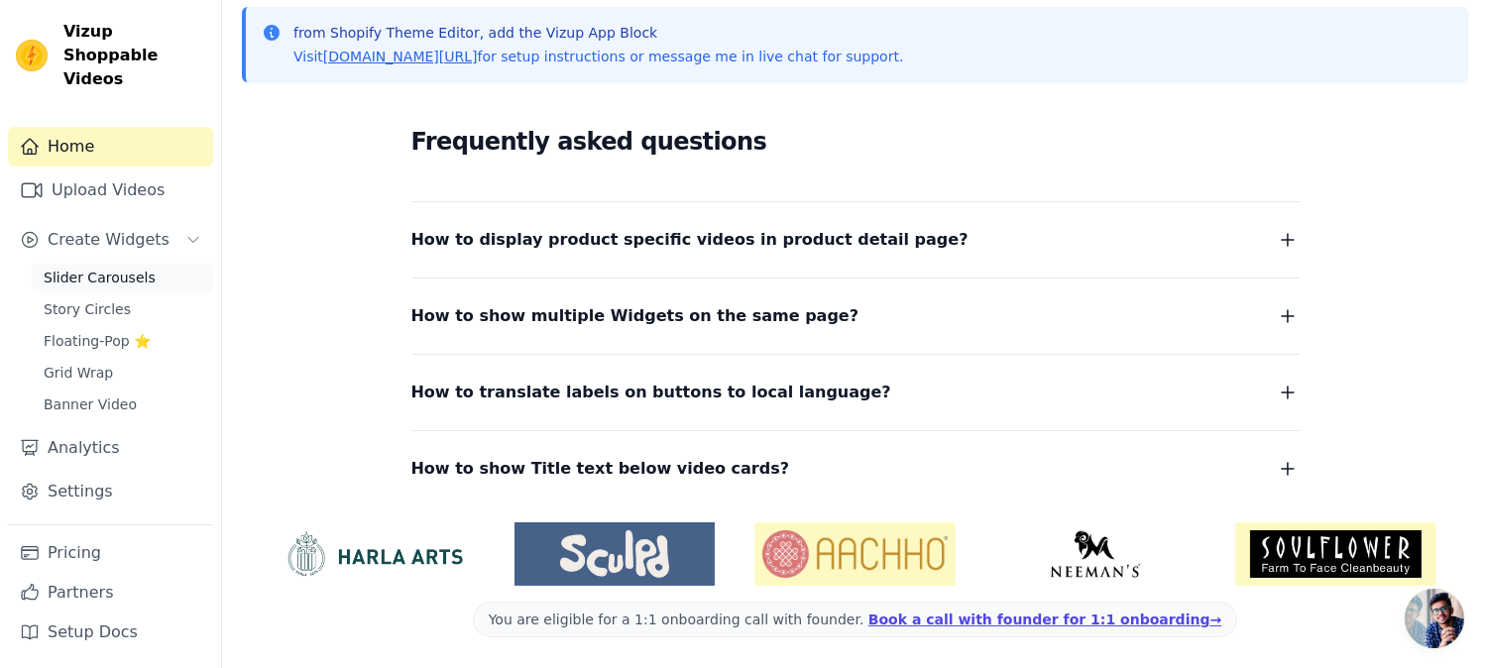
click at [79, 264] on link "Slider Carousels" at bounding box center [122, 278] width 181 height 28
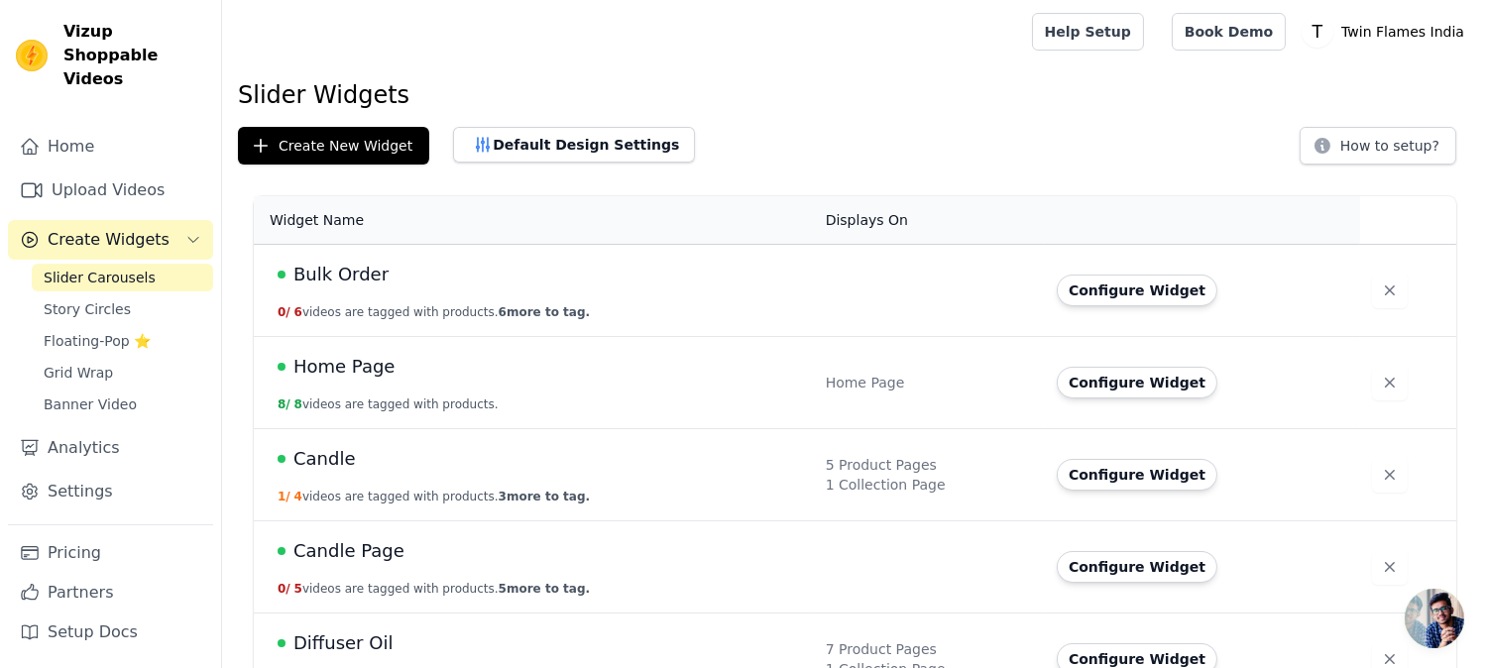
scroll to position [330, 0]
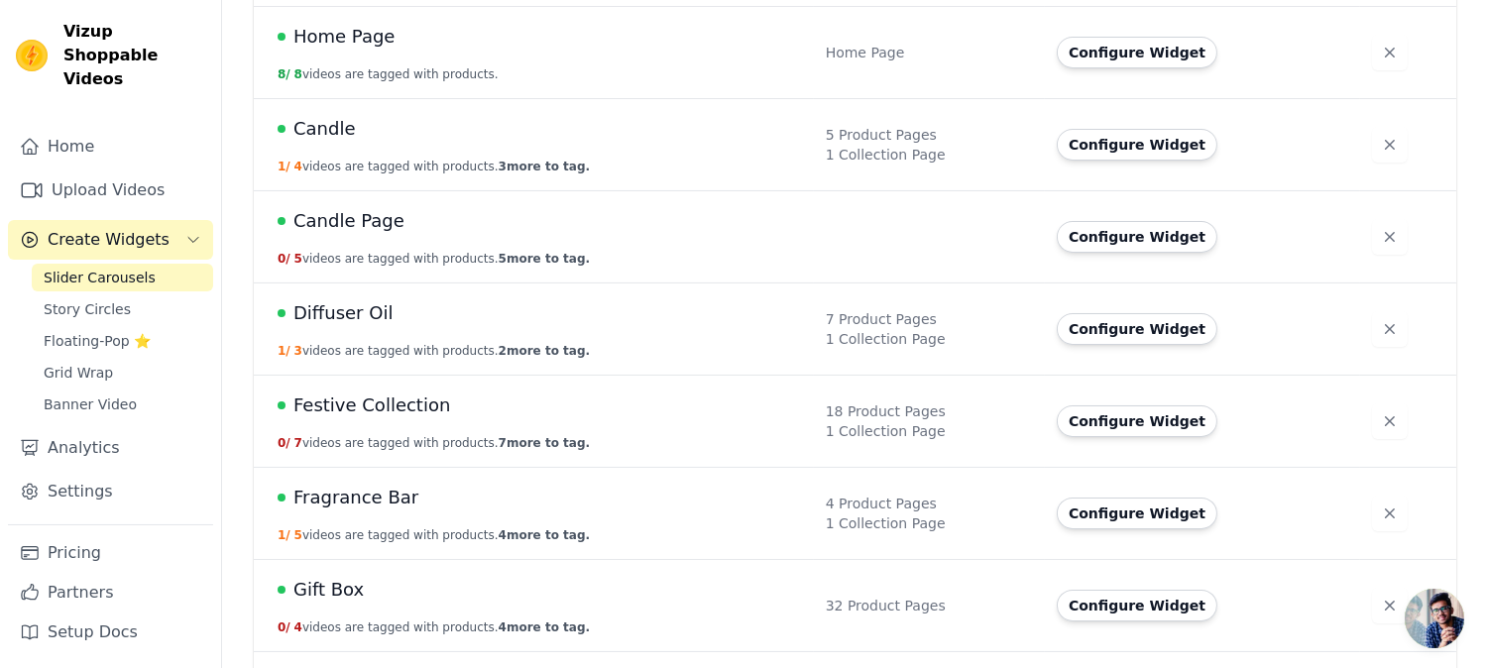
click at [378, 406] on span "Festive Collection" at bounding box center [371, 406] width 157 height 28
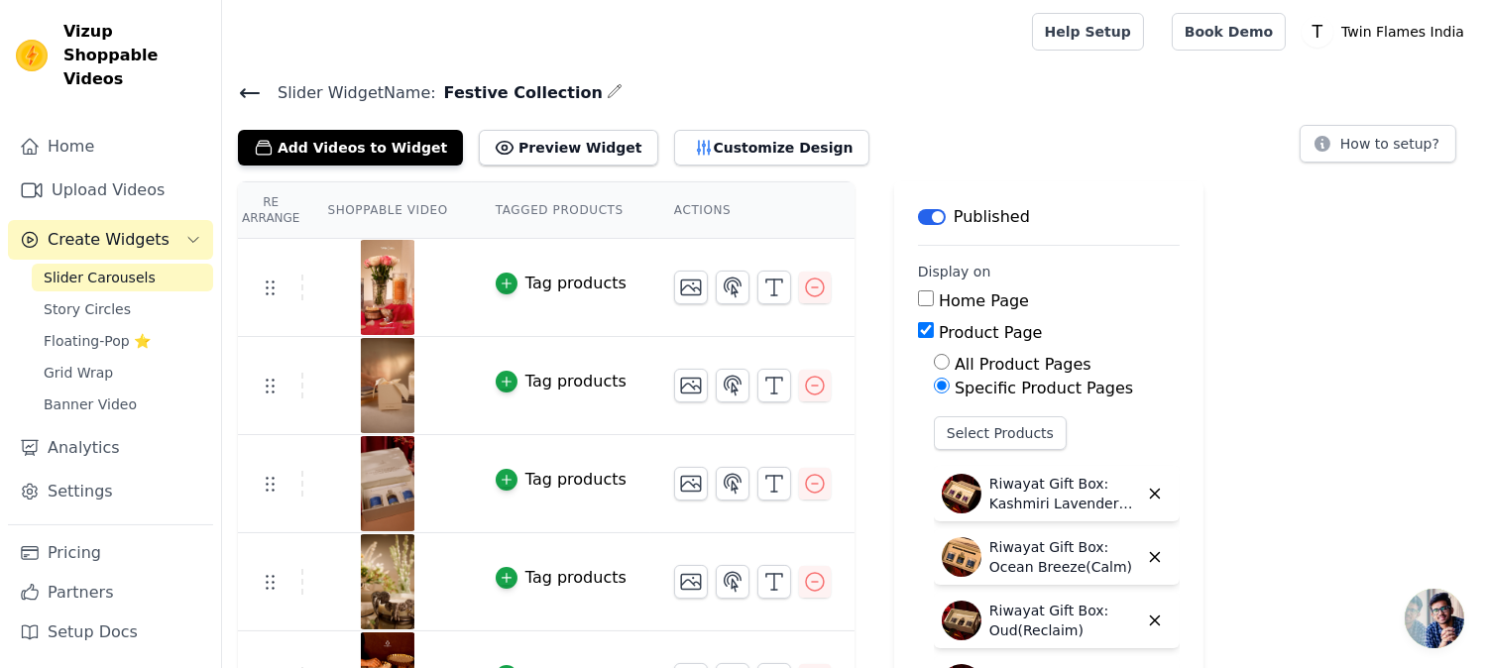
scroll to position [351, 0]
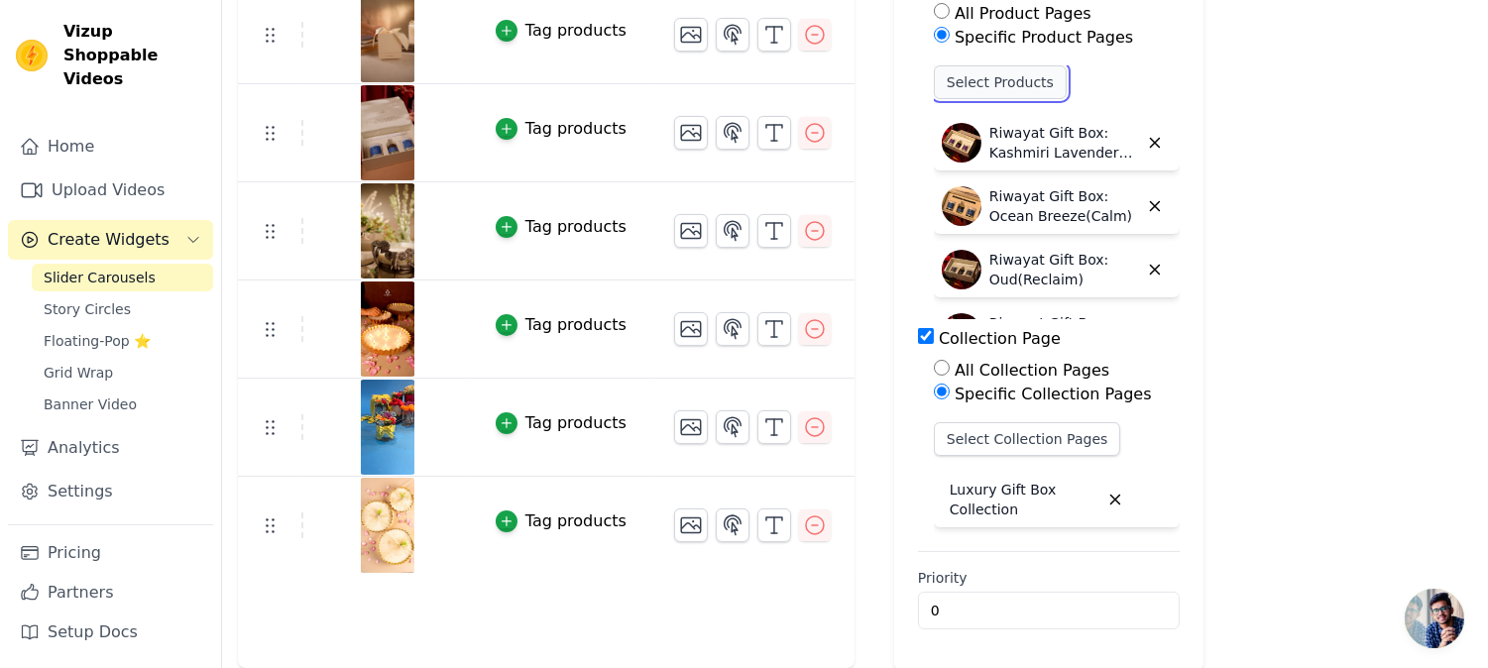
click at [981, 92] on button "Select Products" at bounding box center [1000, 82] width 133 height 34
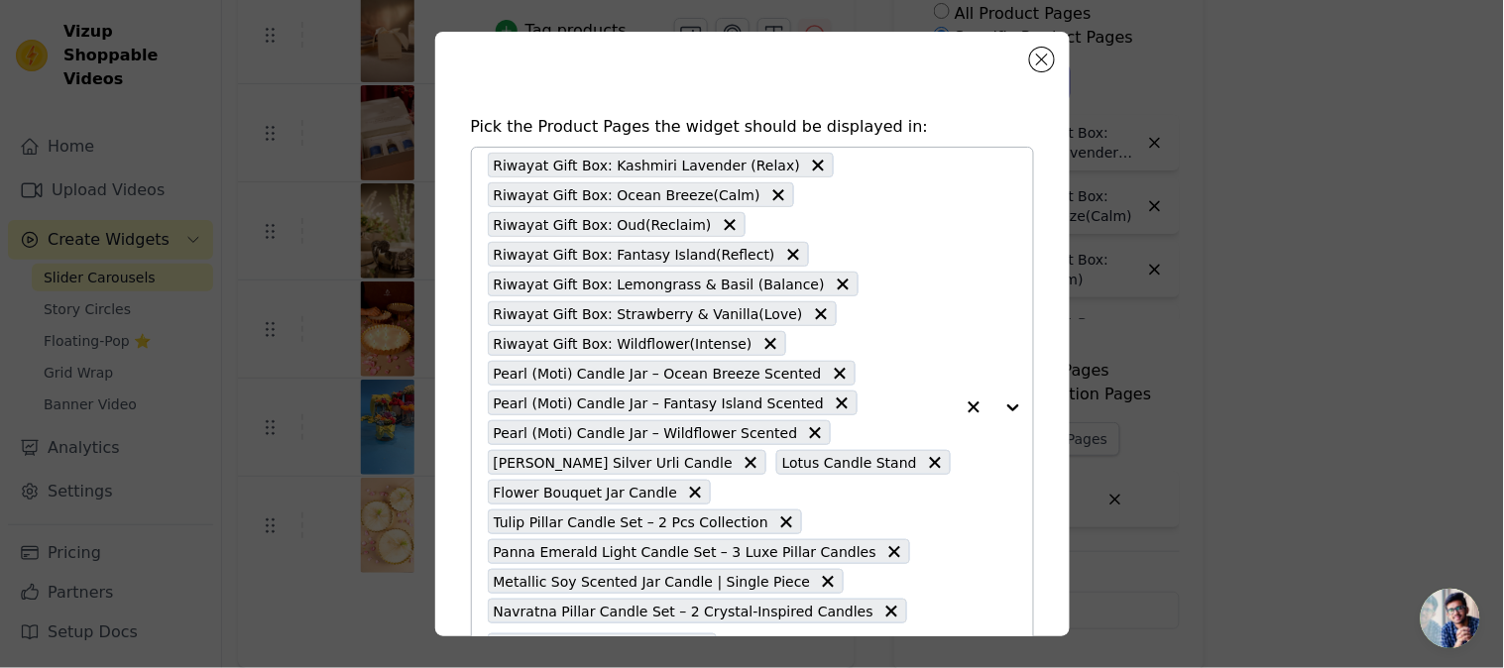
scroll to position [125, 0]
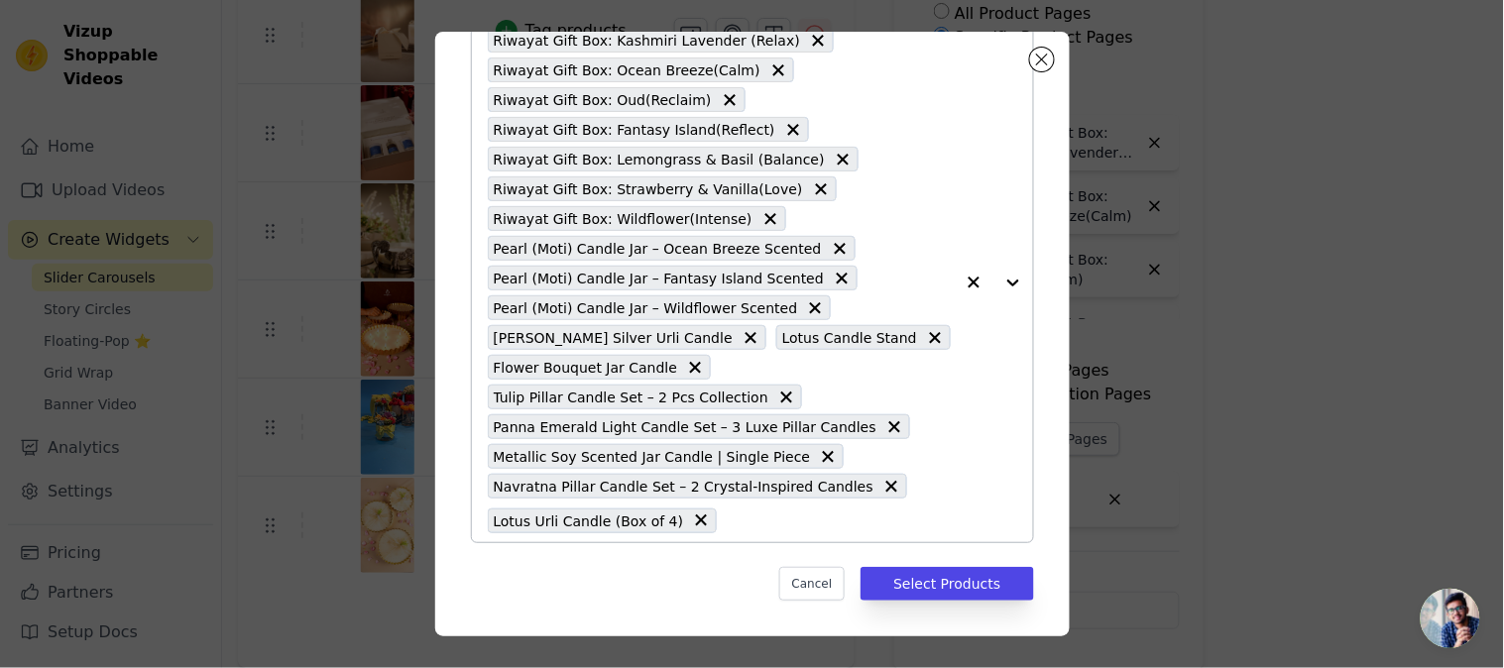
click at [745, 528] on input "text" at bounding box center [840, 521] width 226 height 24
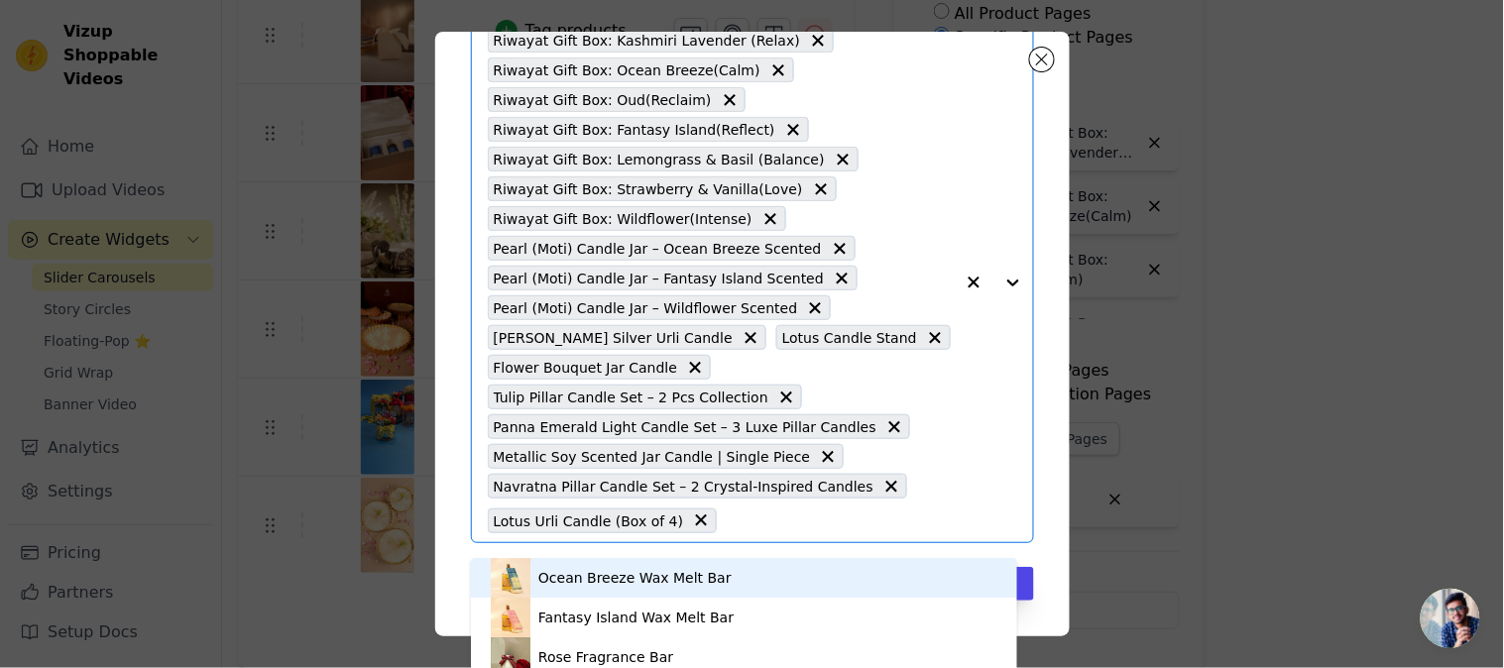
scroll to position [115, 0]
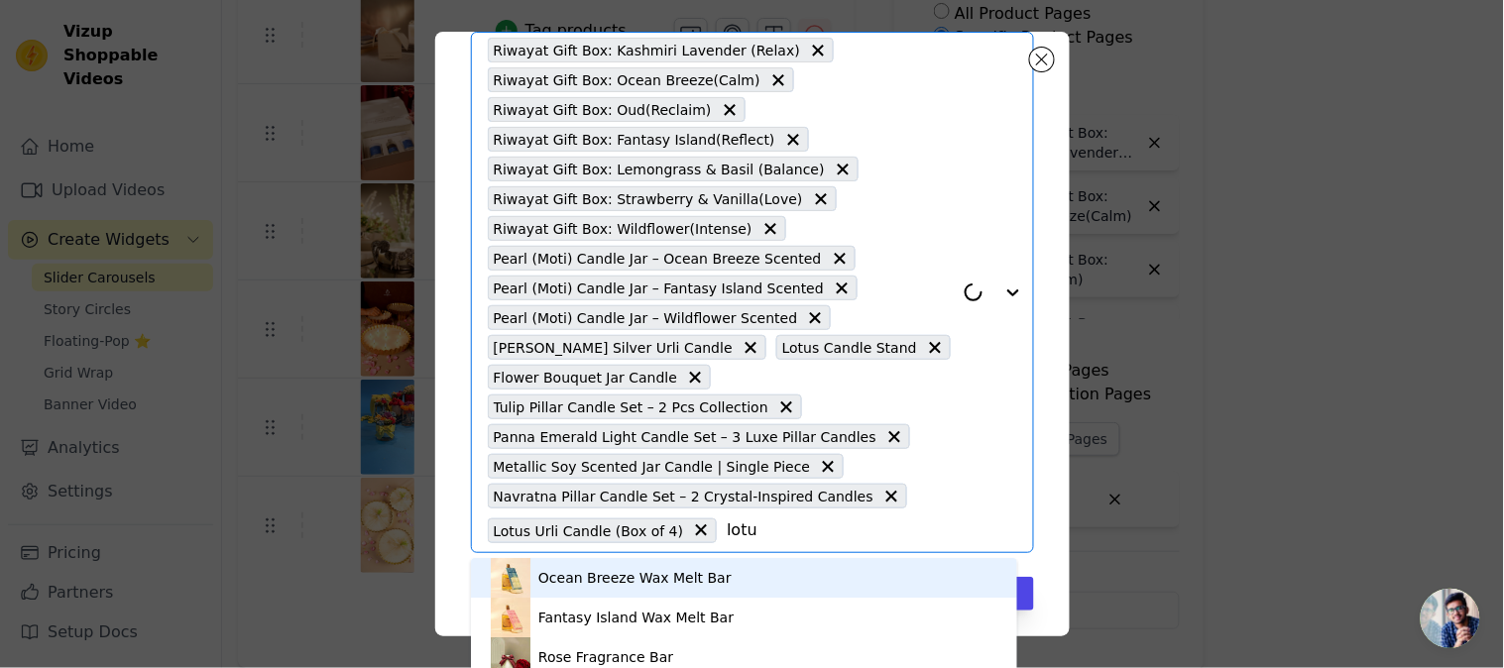
type input "lotus"
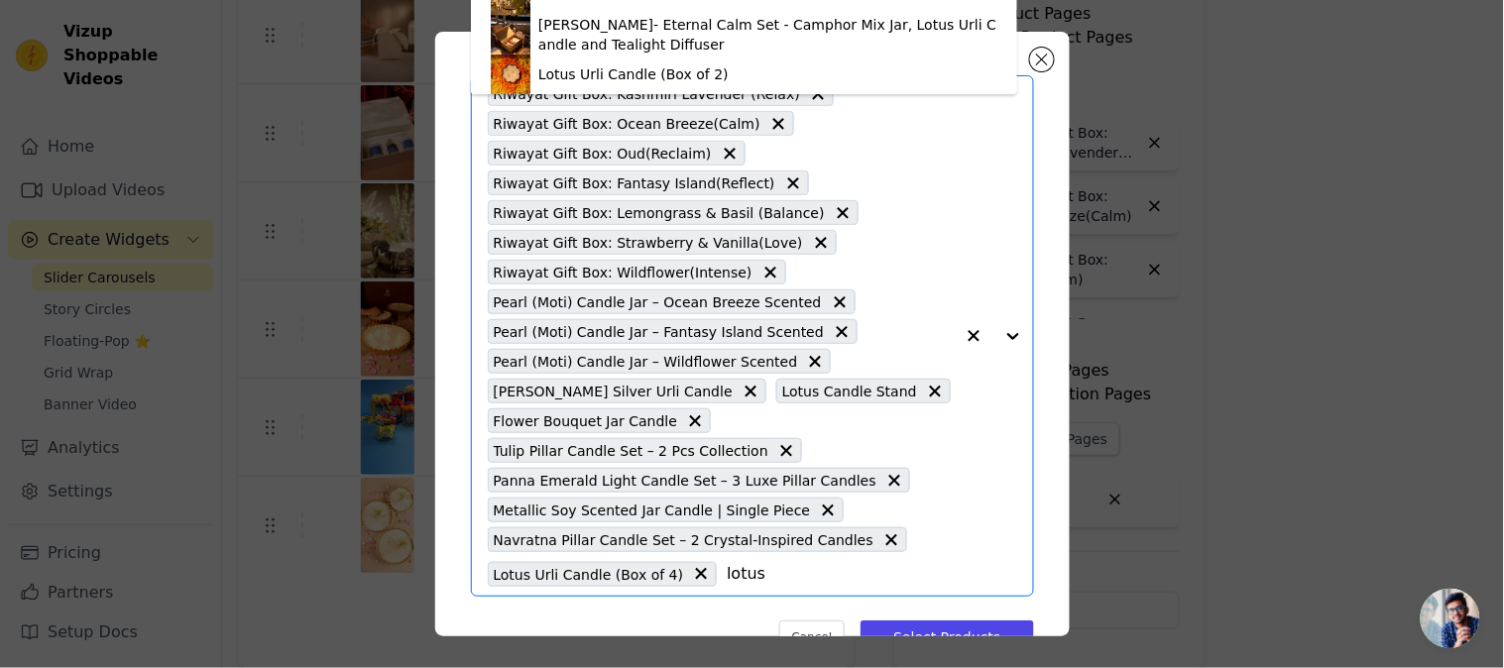
scroll to position [37, 0]
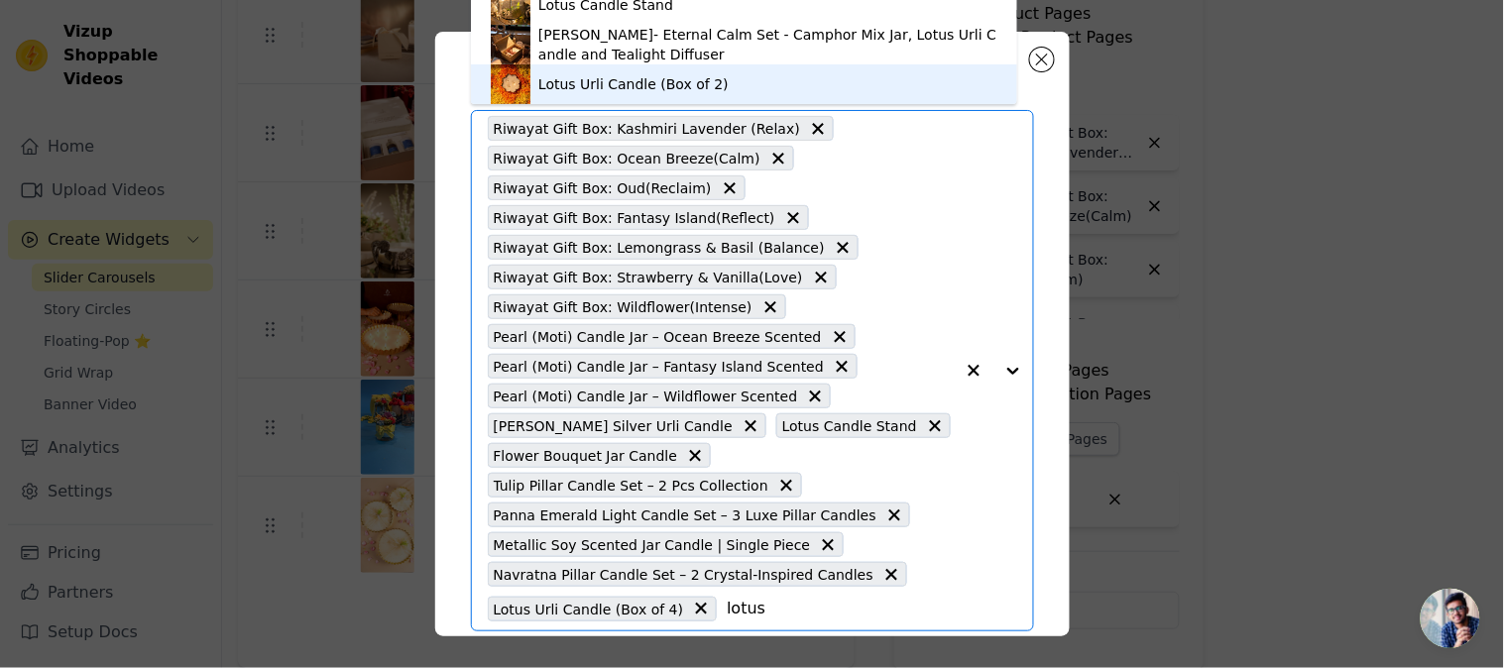
click at [525, 81] on img at bounding box center [511, 84] width 40 height 40
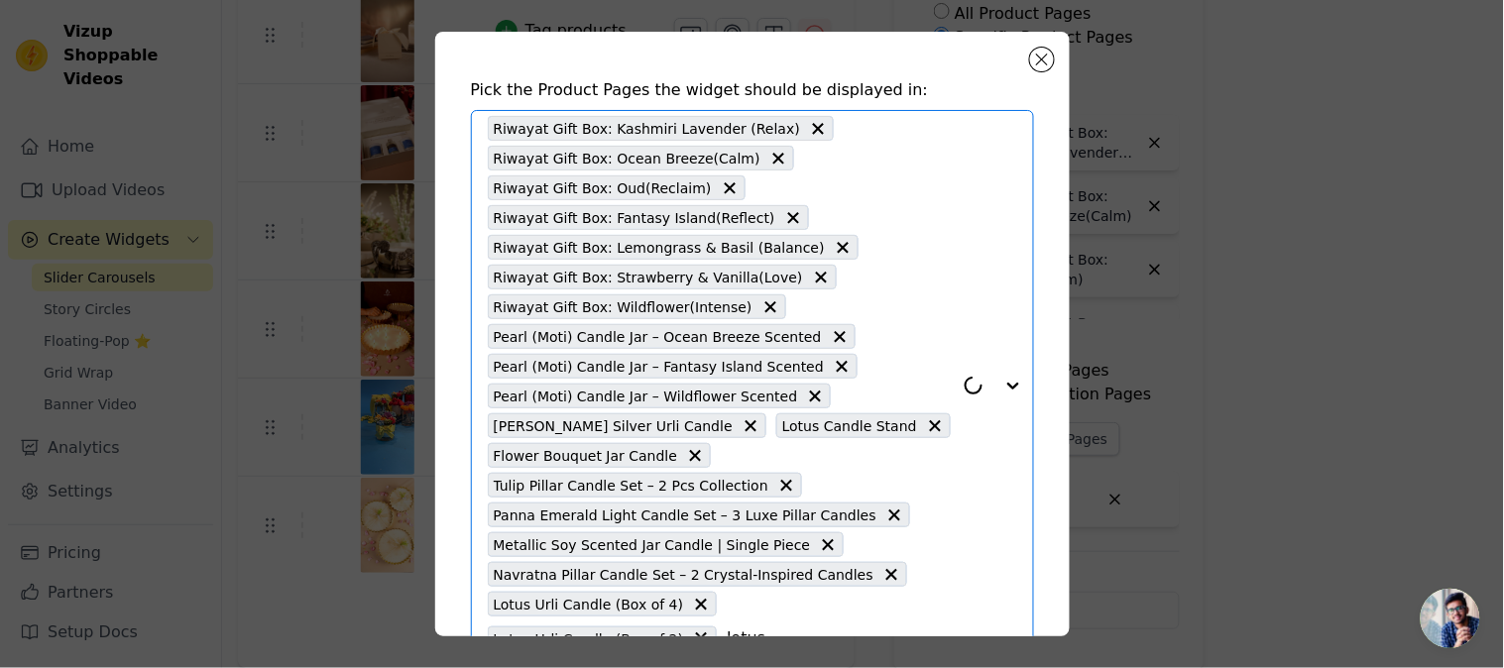
scroll to position [155, 0]
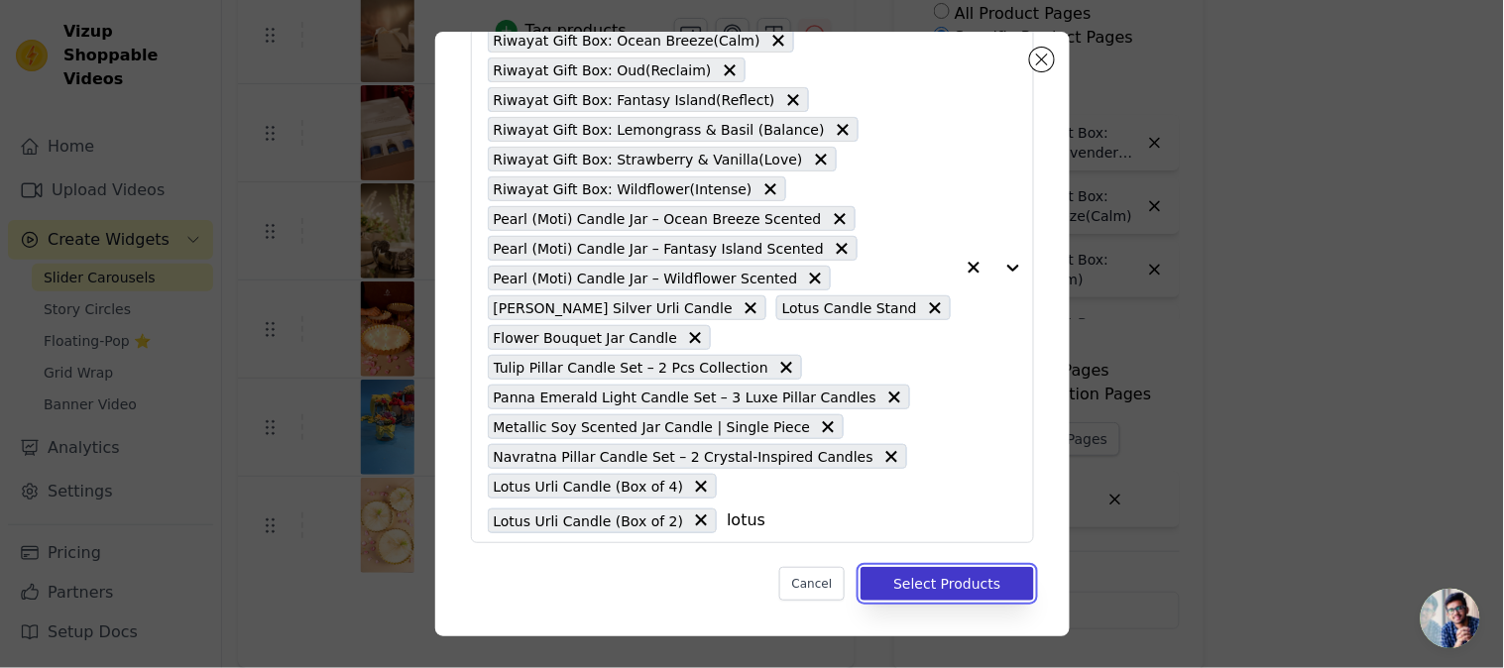
click at [954, 586] on button "Select Products" at bounding box center [946, 584] width 172 height 34
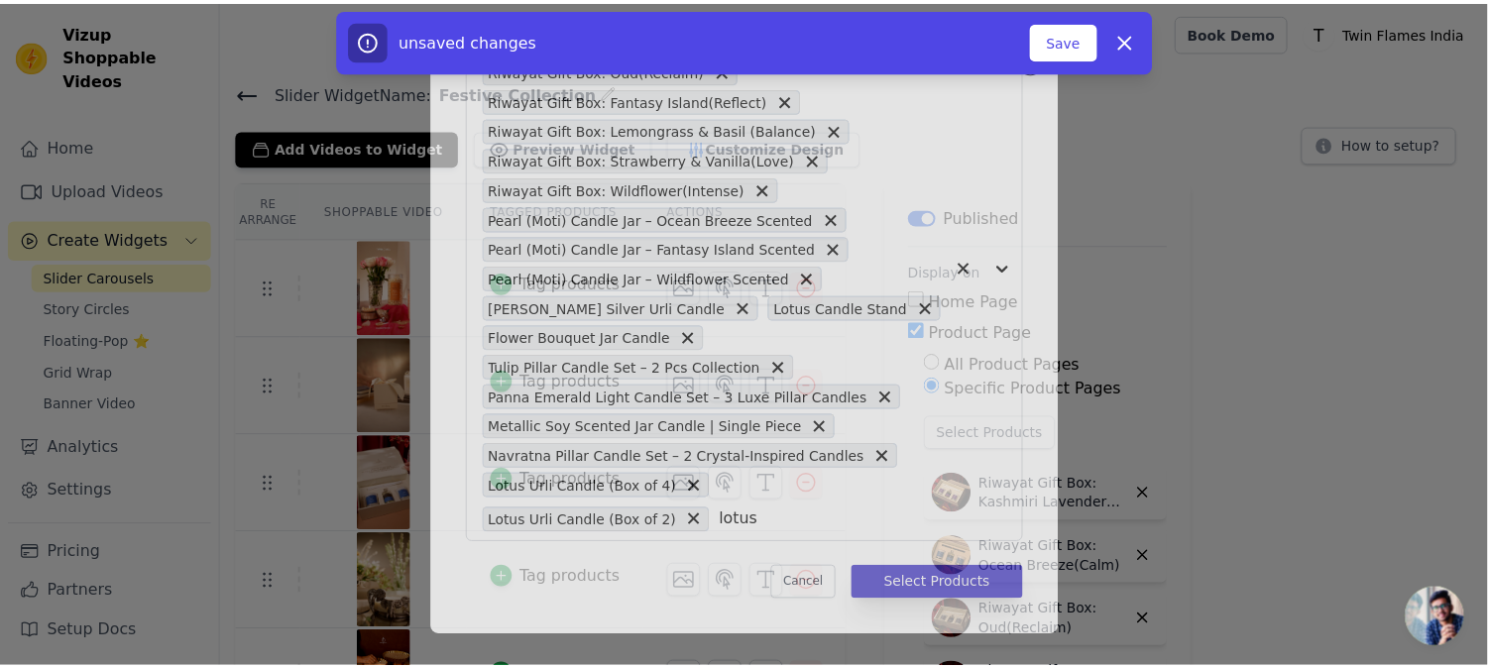
scroll to position [351, 0]
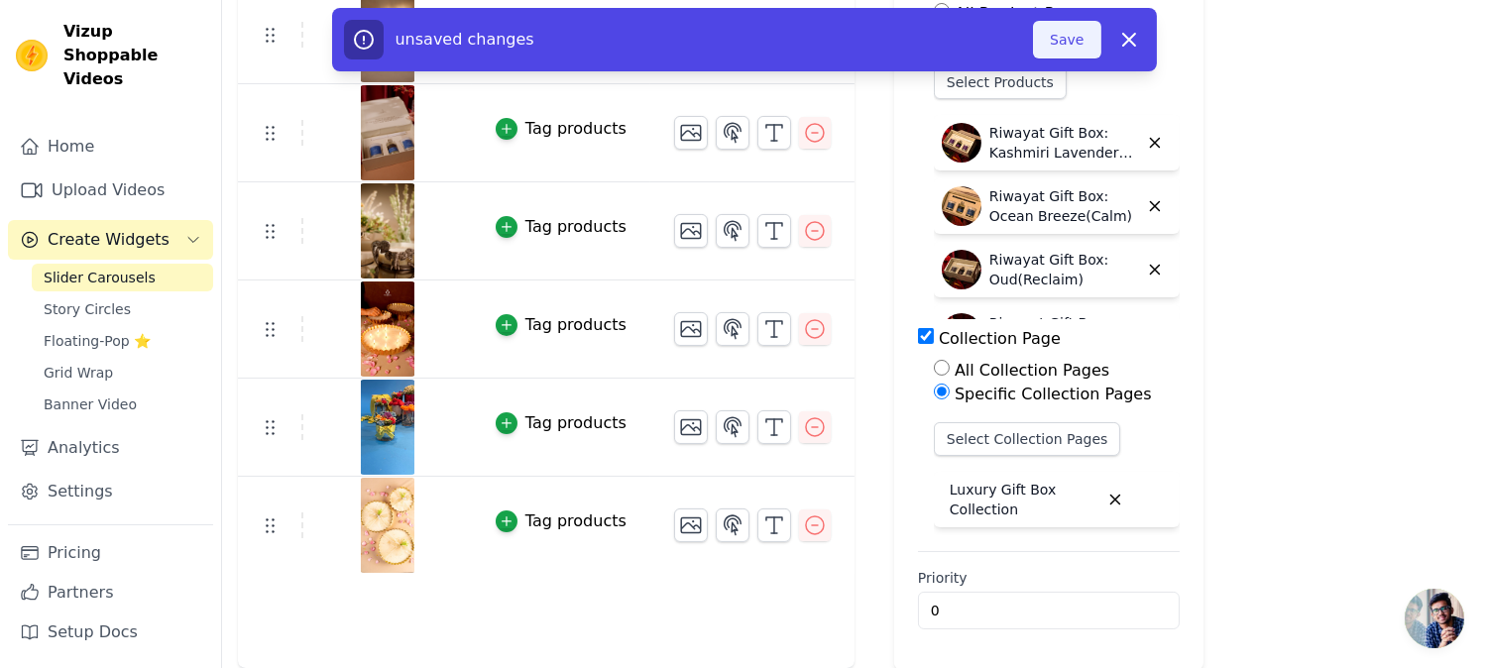
click at [1078, 40] on button "Save" at bounding box center [1066, 40] width 67 height 38
